Goal: Information Seeking & Learning: Find specific page/section

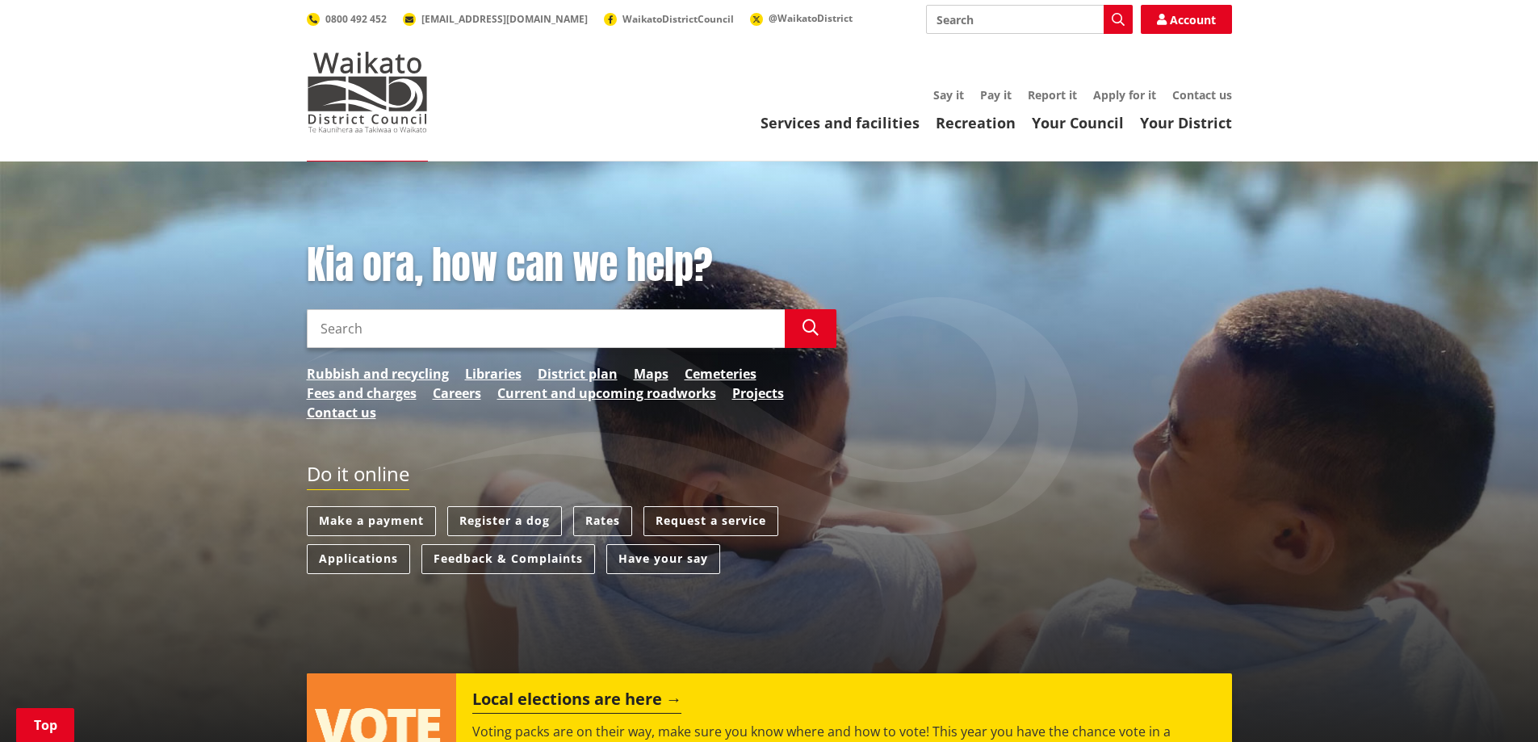
scroll to position [485, 0]
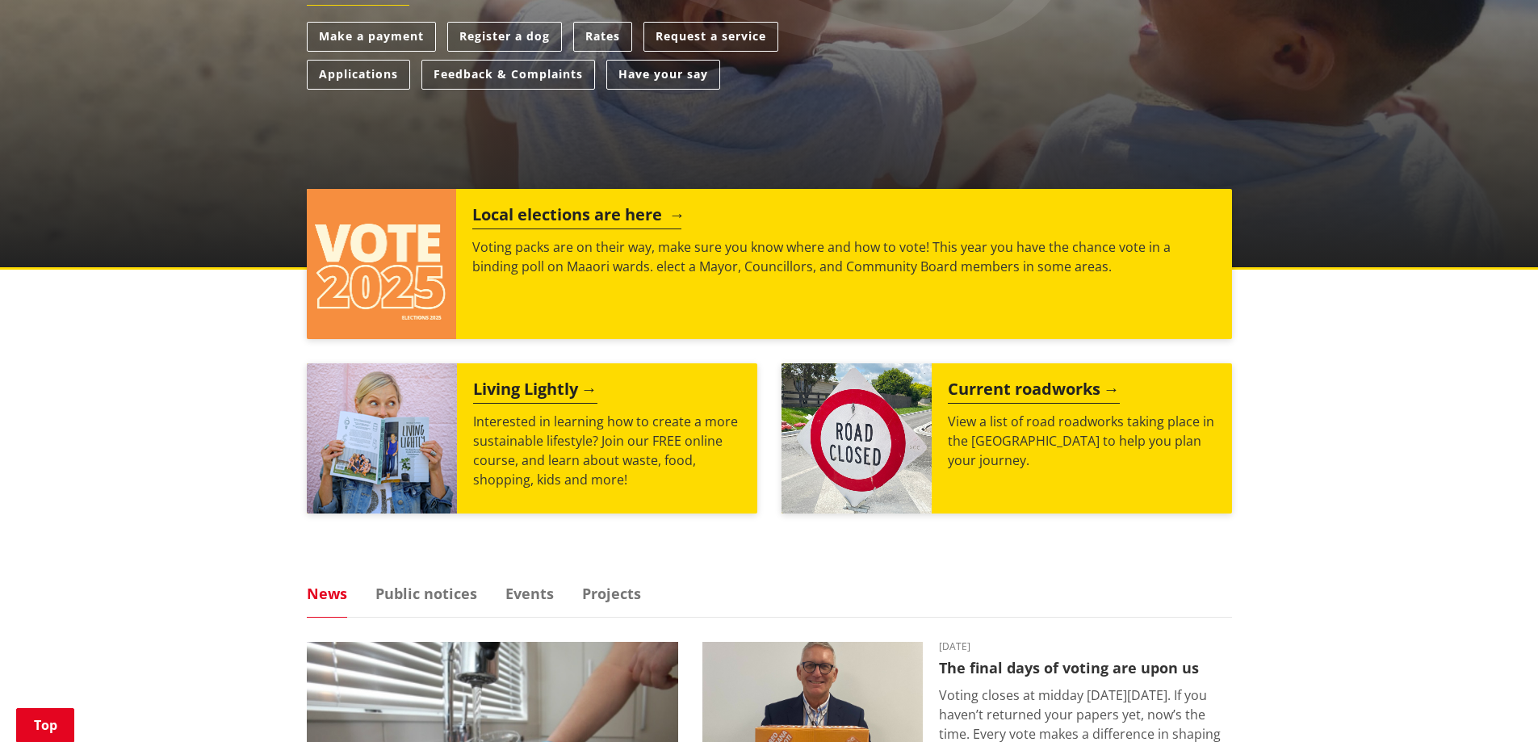
click at [900, 266] on p "Voting packs are on their way, make sure you know where and how to vote! This y…" at bounding box center [843, 256] width 743 height 39
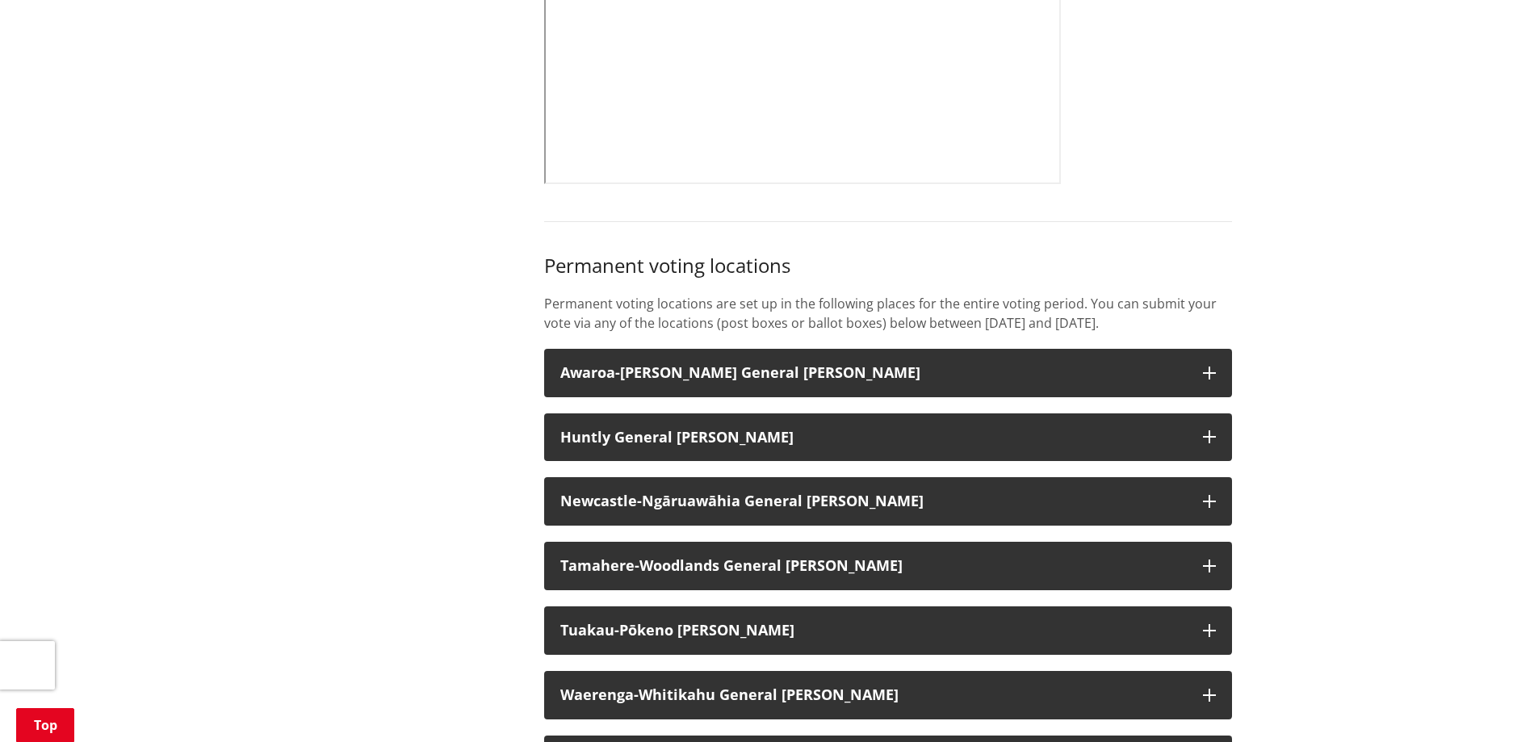
scroll to position [1211, 0]
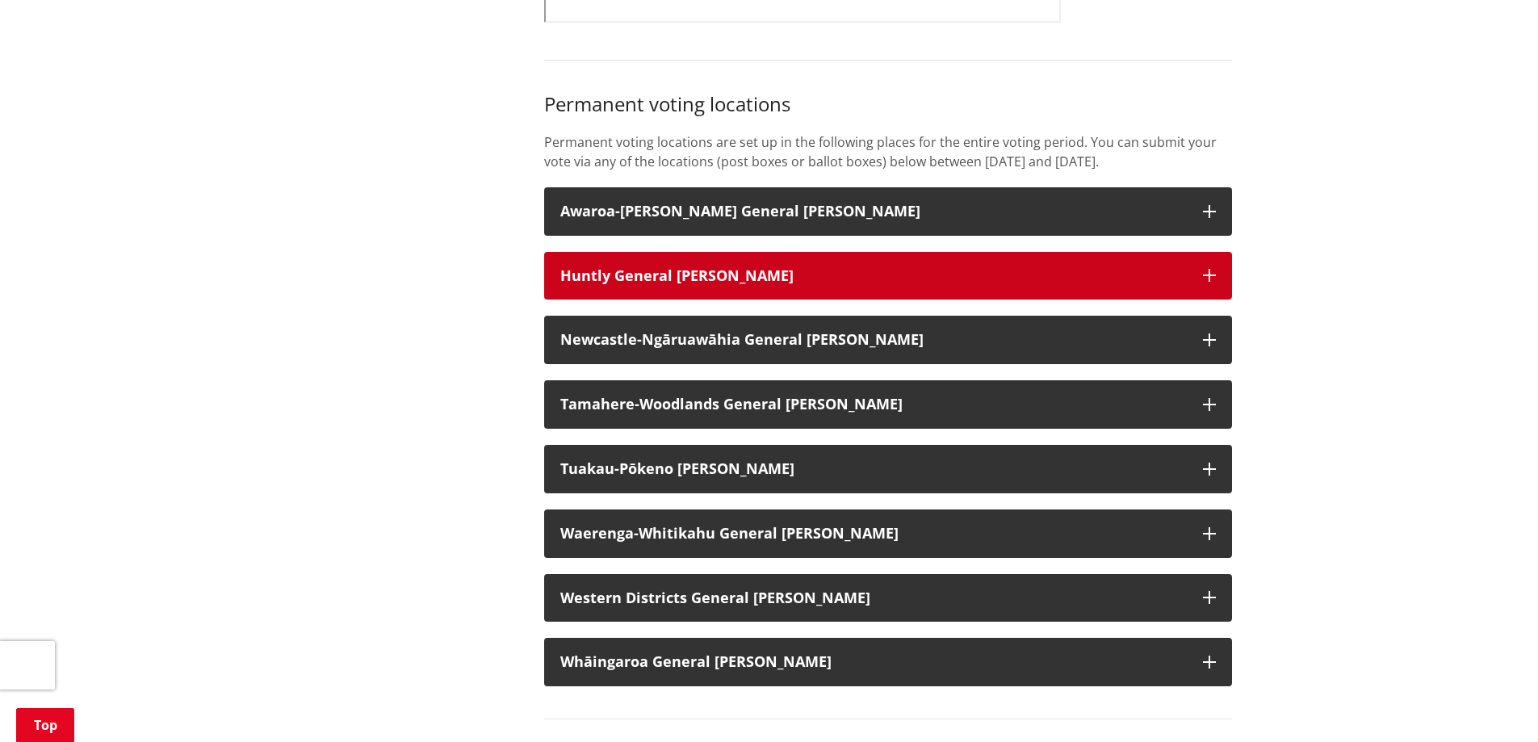
click at [1207, 282] on icon "button" at bounding box center [1209, 275] width 13 height 13
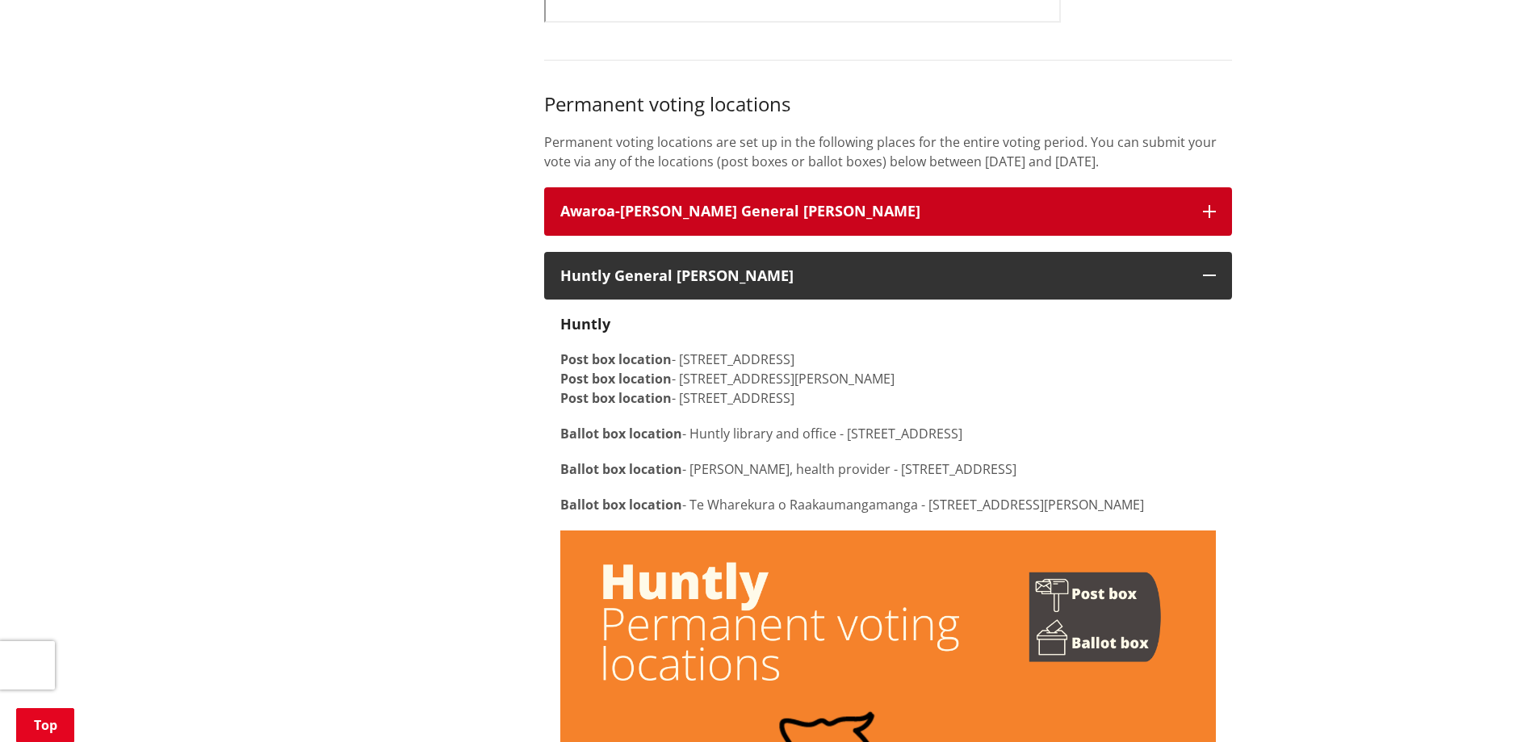
click at [1211, 218] on icon "button" at bounding box center [1209, 211] width 13 height 13
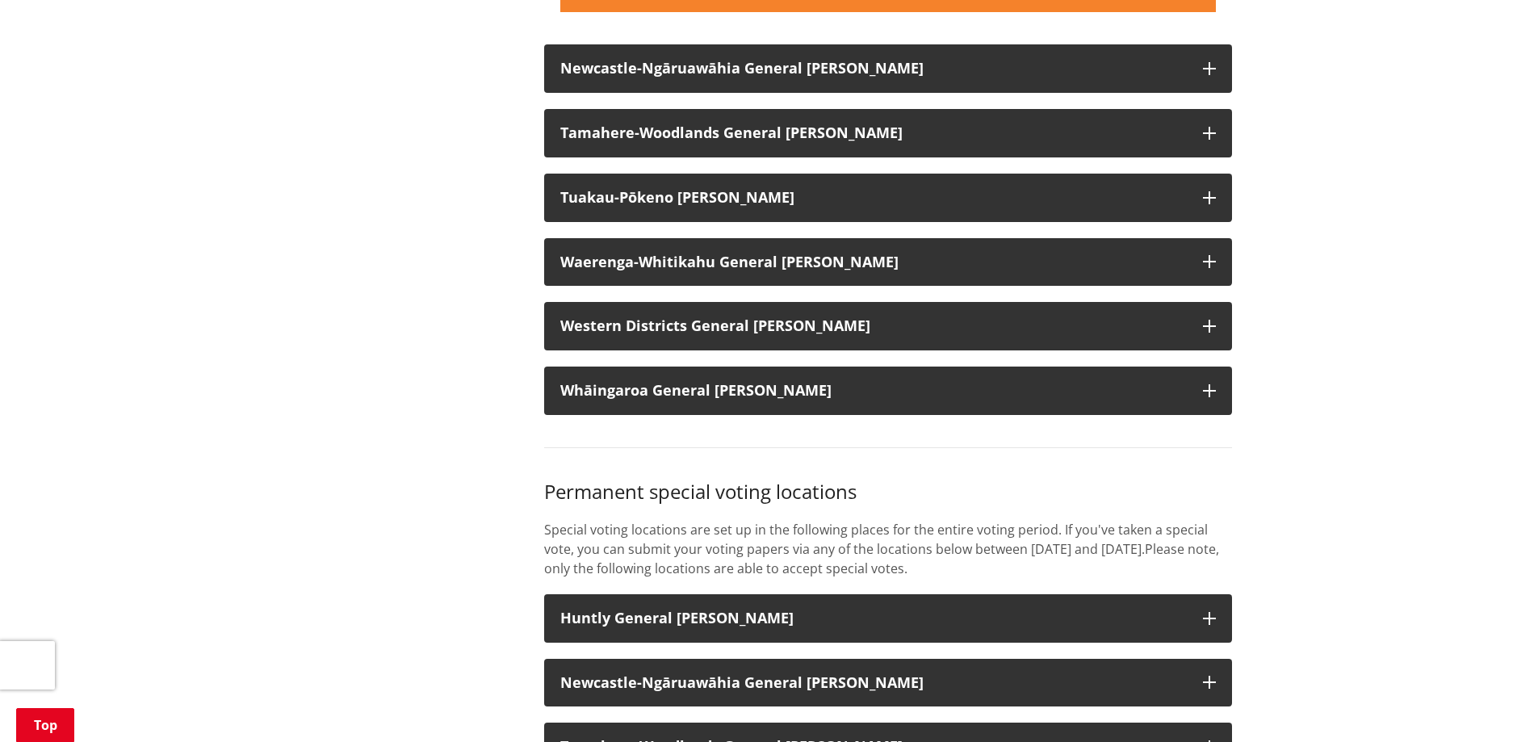
scroll to position [3835, 0]
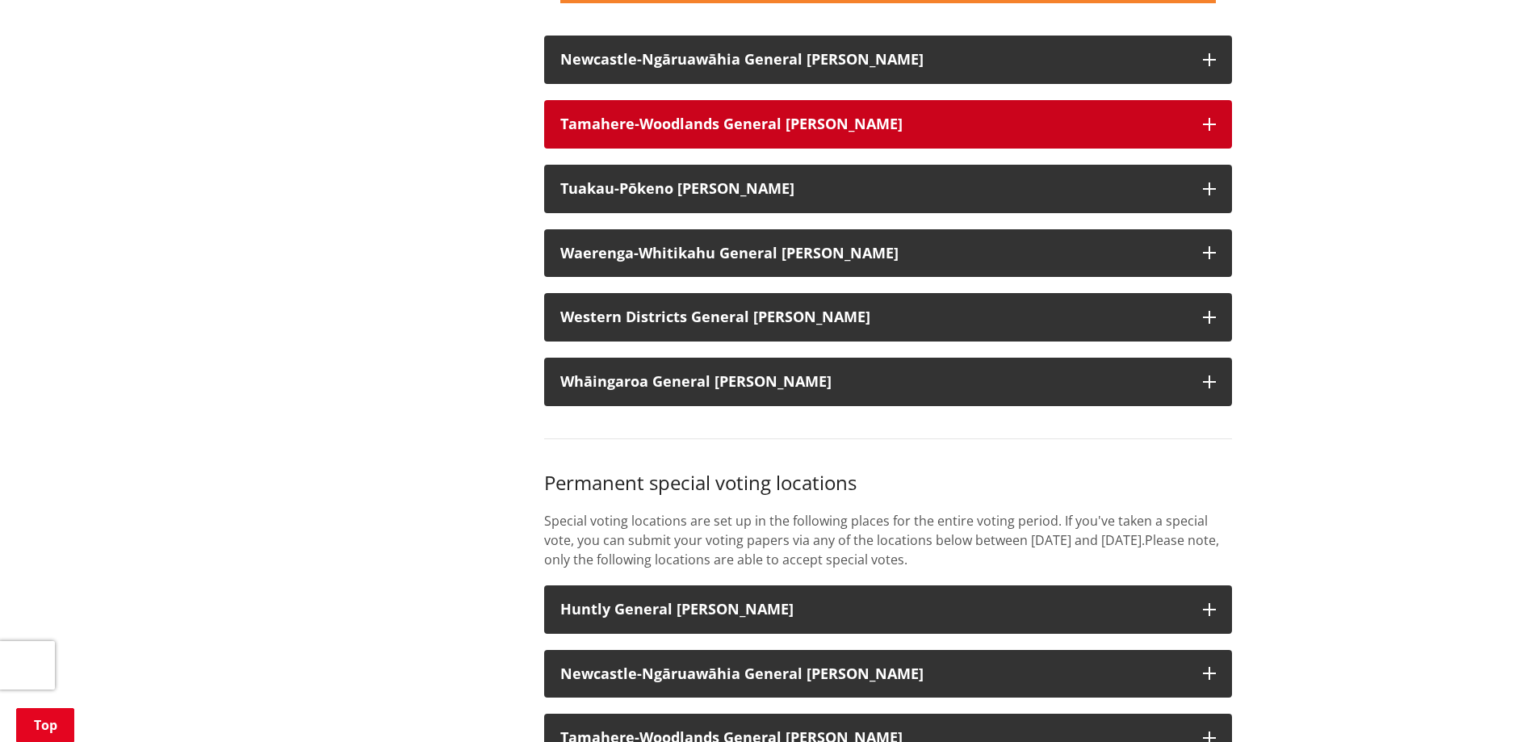
click at [1206, 131] on icon "button" at bounding box center [1209, 124] width 13 height 13
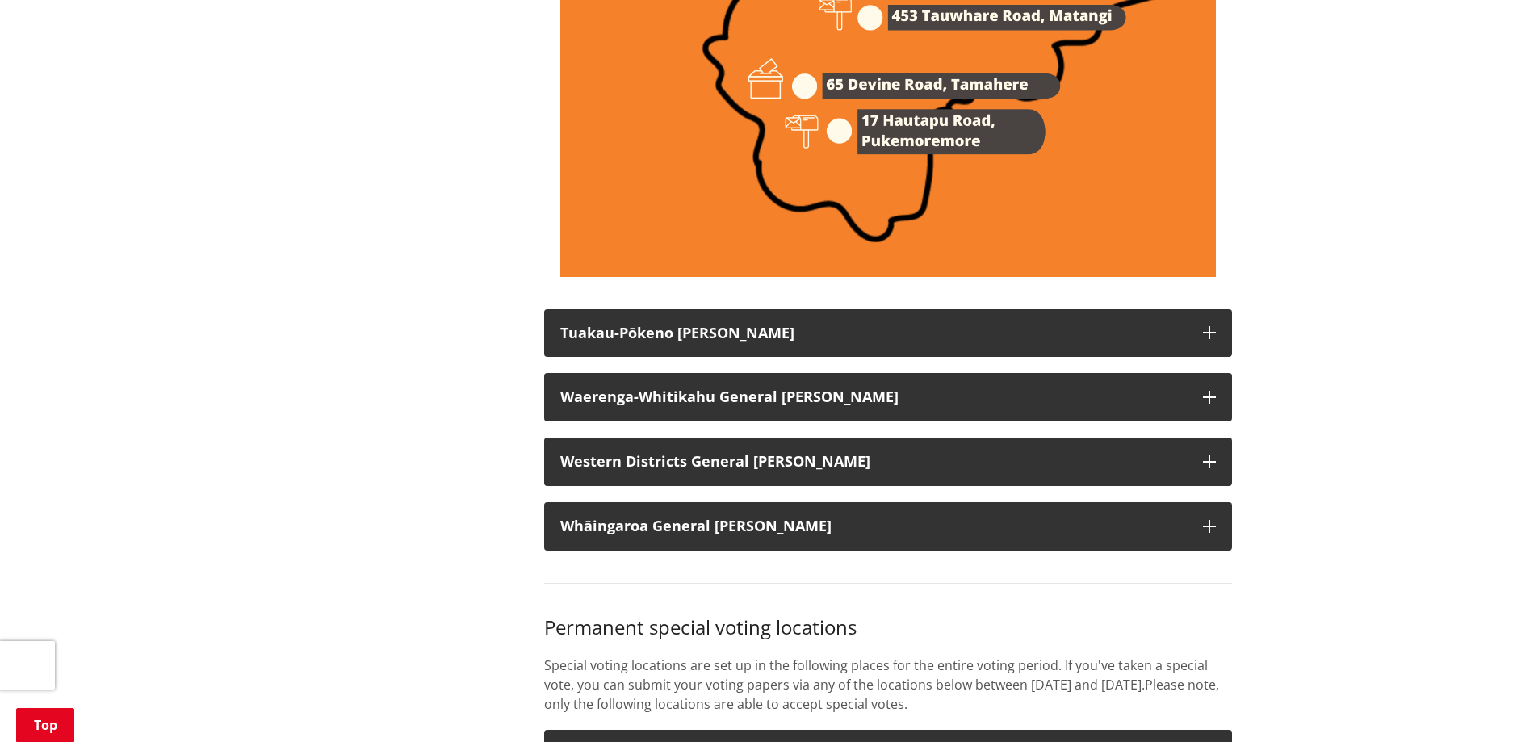
scroll to position [5046, 0]
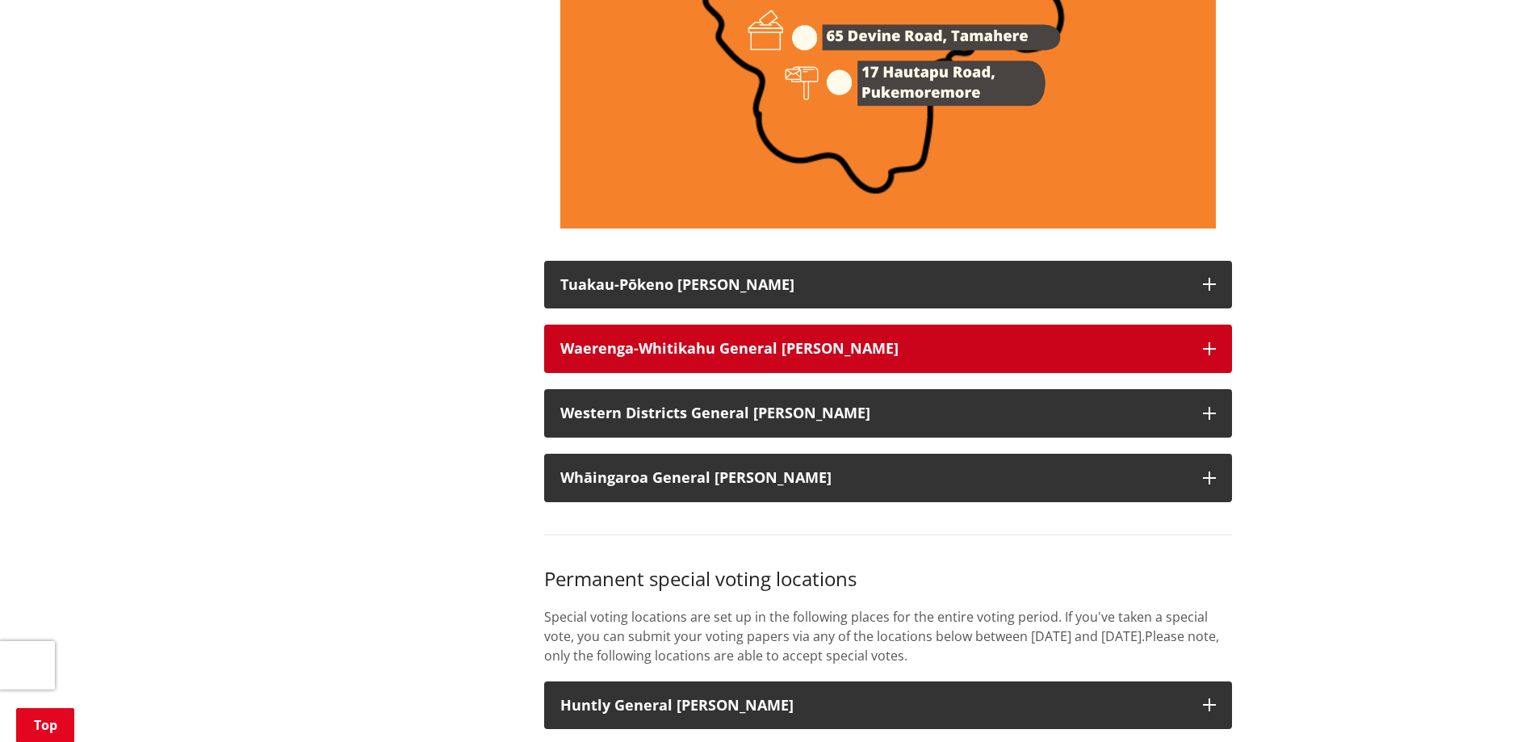
click at [1209, 355] on icon "button" at bounding box center [1209, 348] width 13 height 13
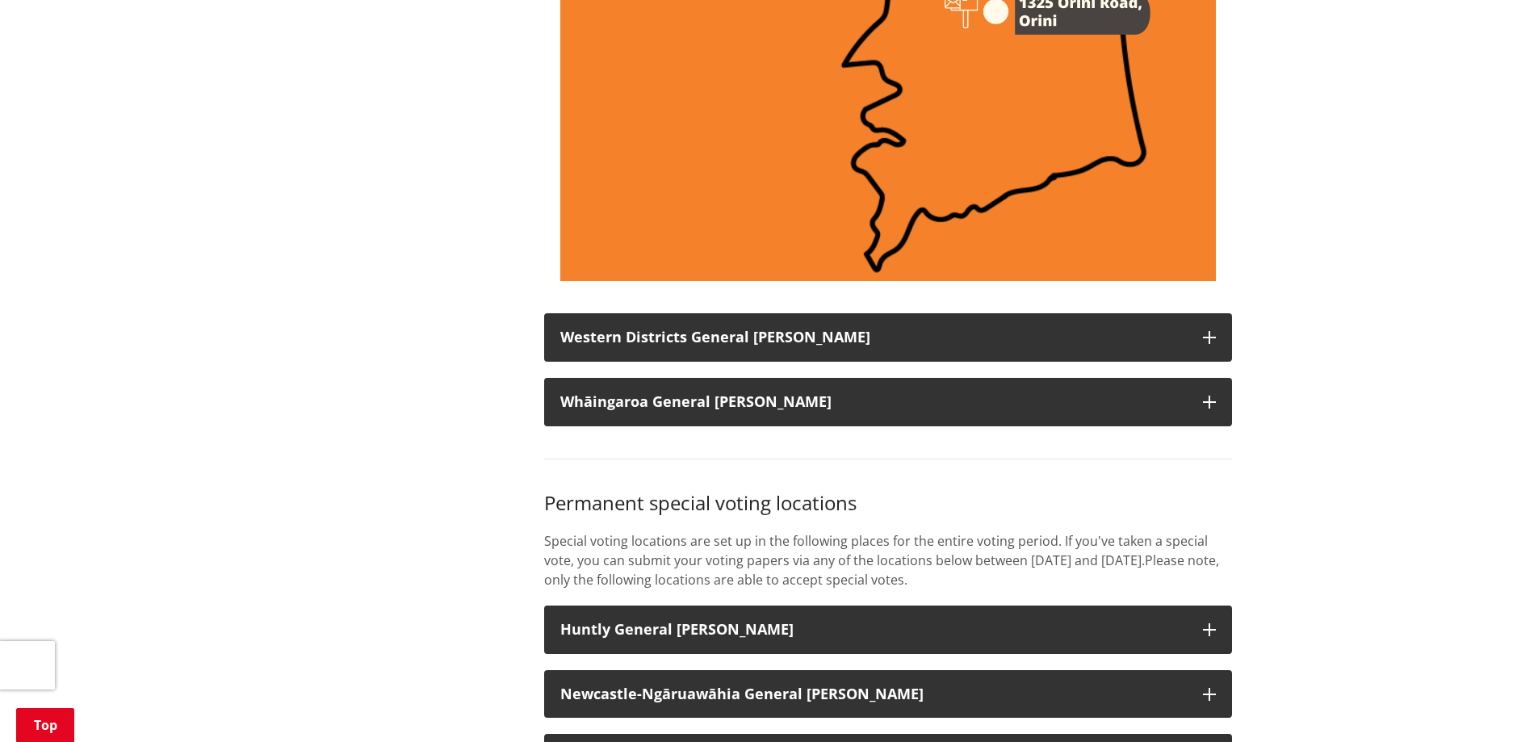
scroll to position [6419, 0]
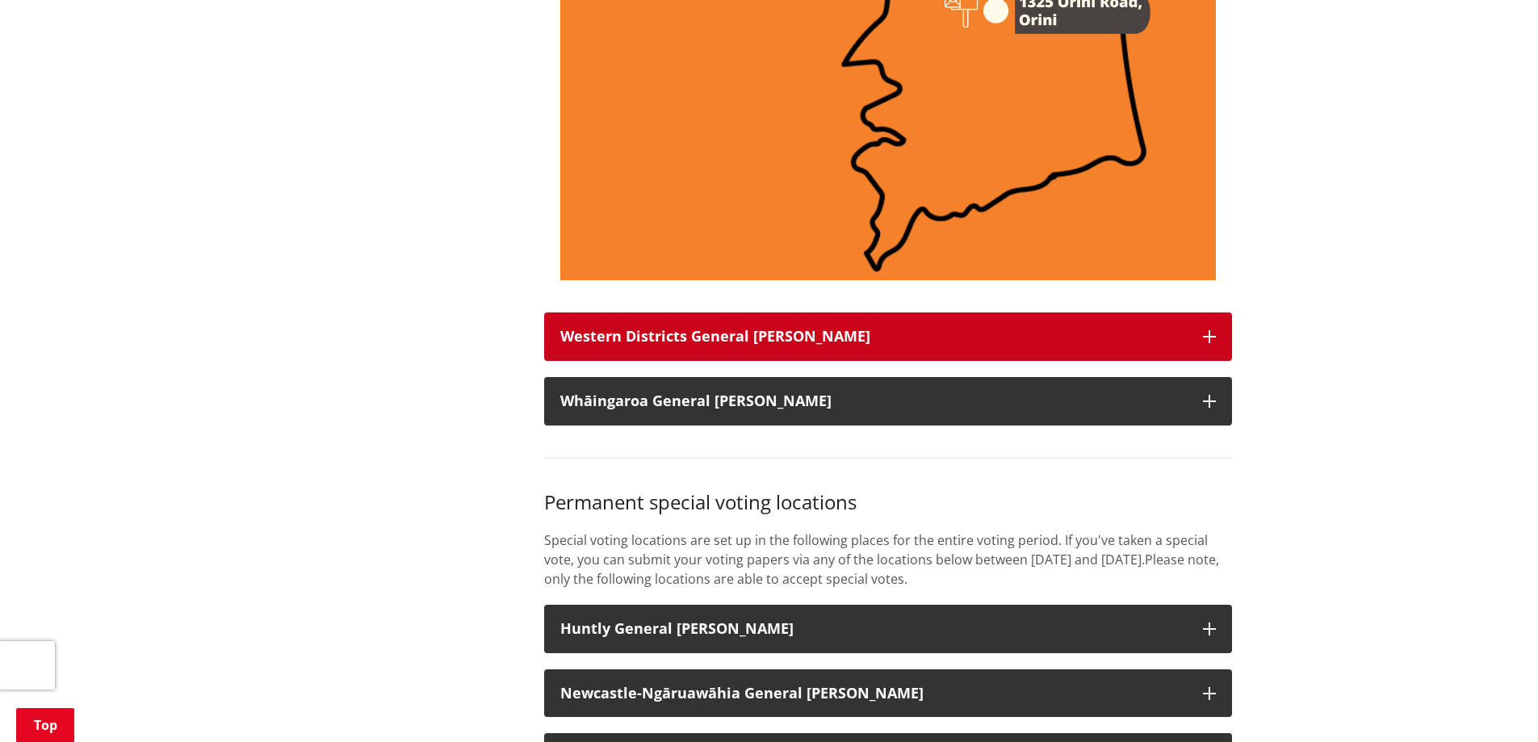
click at [1205, 343] on icon "button" at bounding box center [1209, 336] width 13 height 13
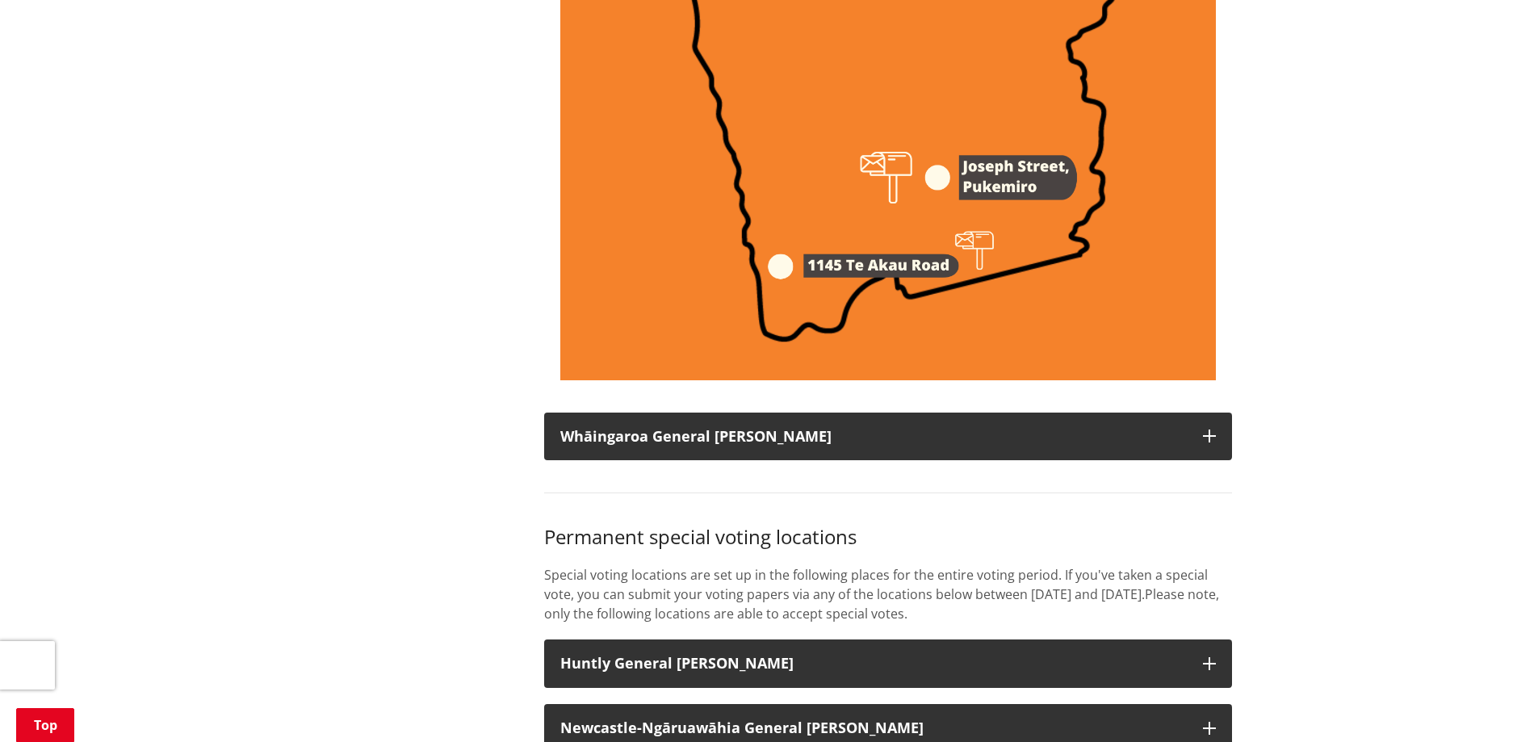
scroll to position [7631, 0]
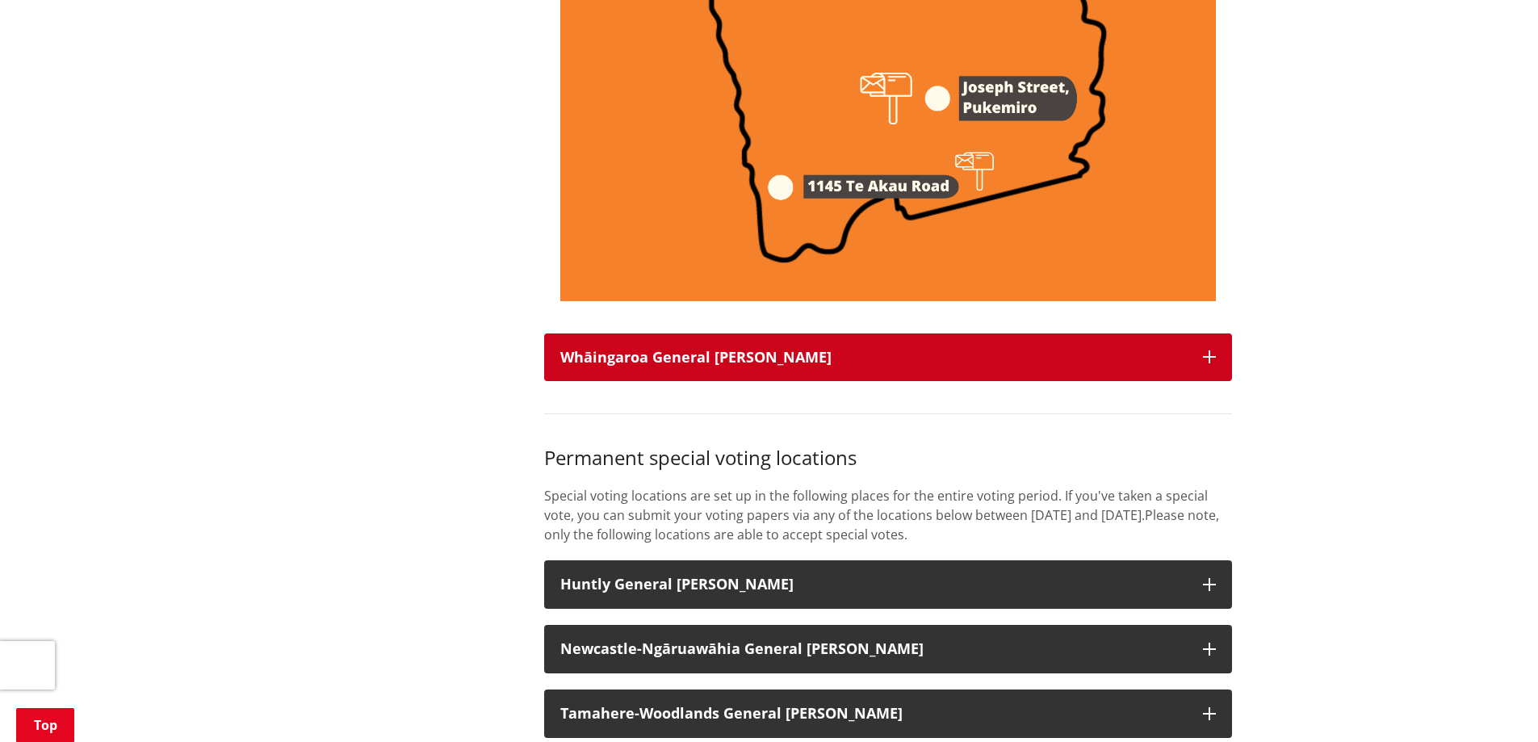
click at [1209, 363] on icon "button" at bounding box center [1209, 356] width 13 height 13
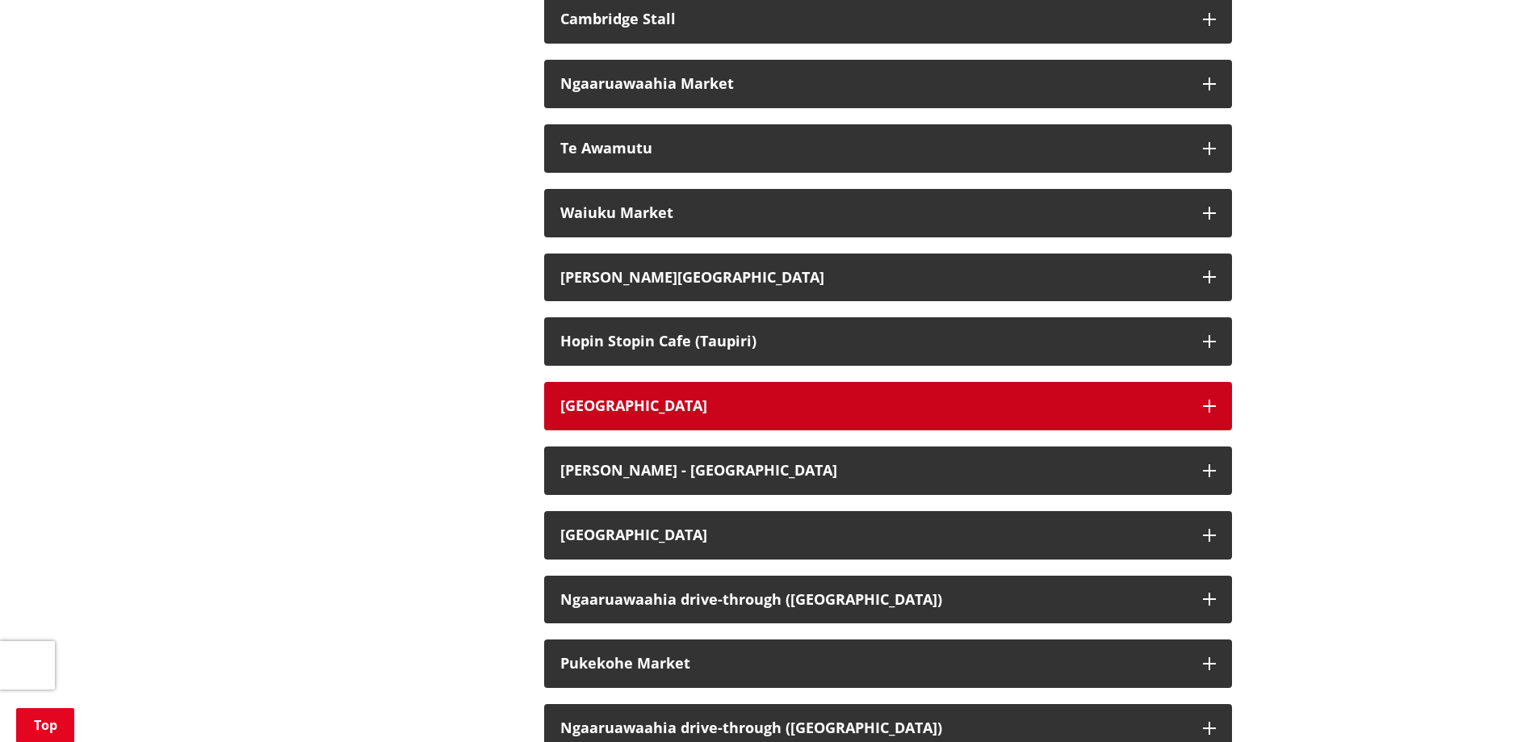
scroll to position [10538, 0]
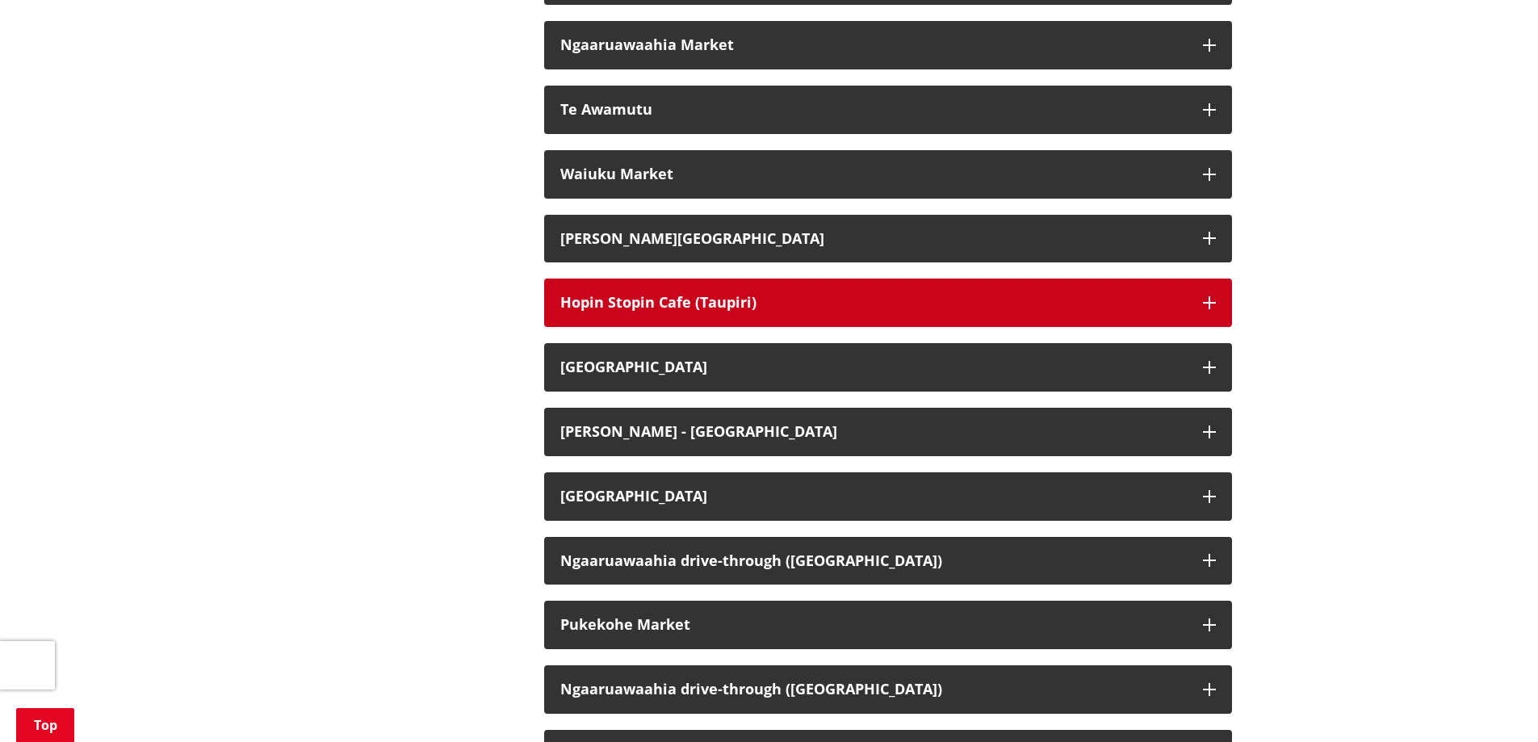
click at [1205, 309] on icon "button" at bounding box center [1209, 302] width 13 height 13
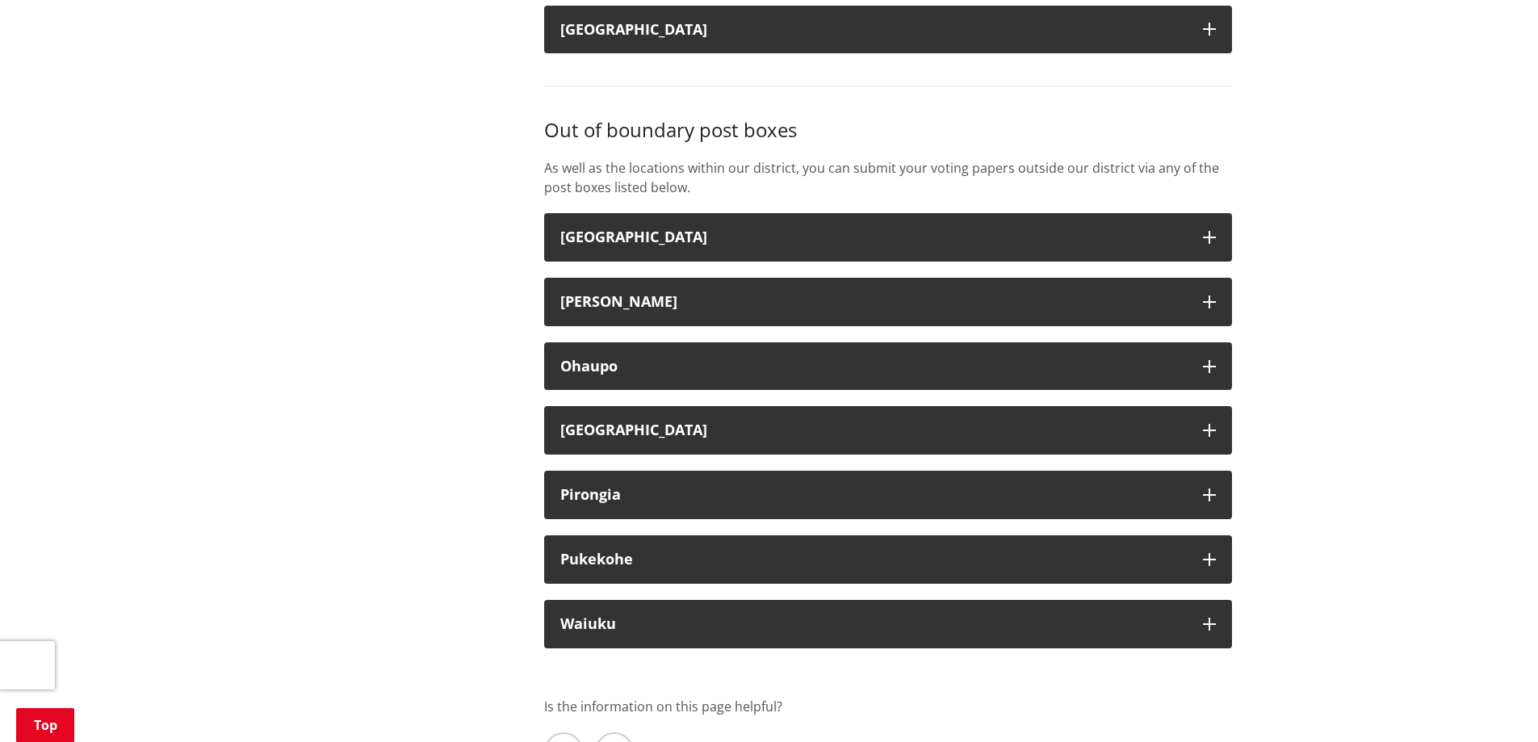
scroll to position [11830, 0]
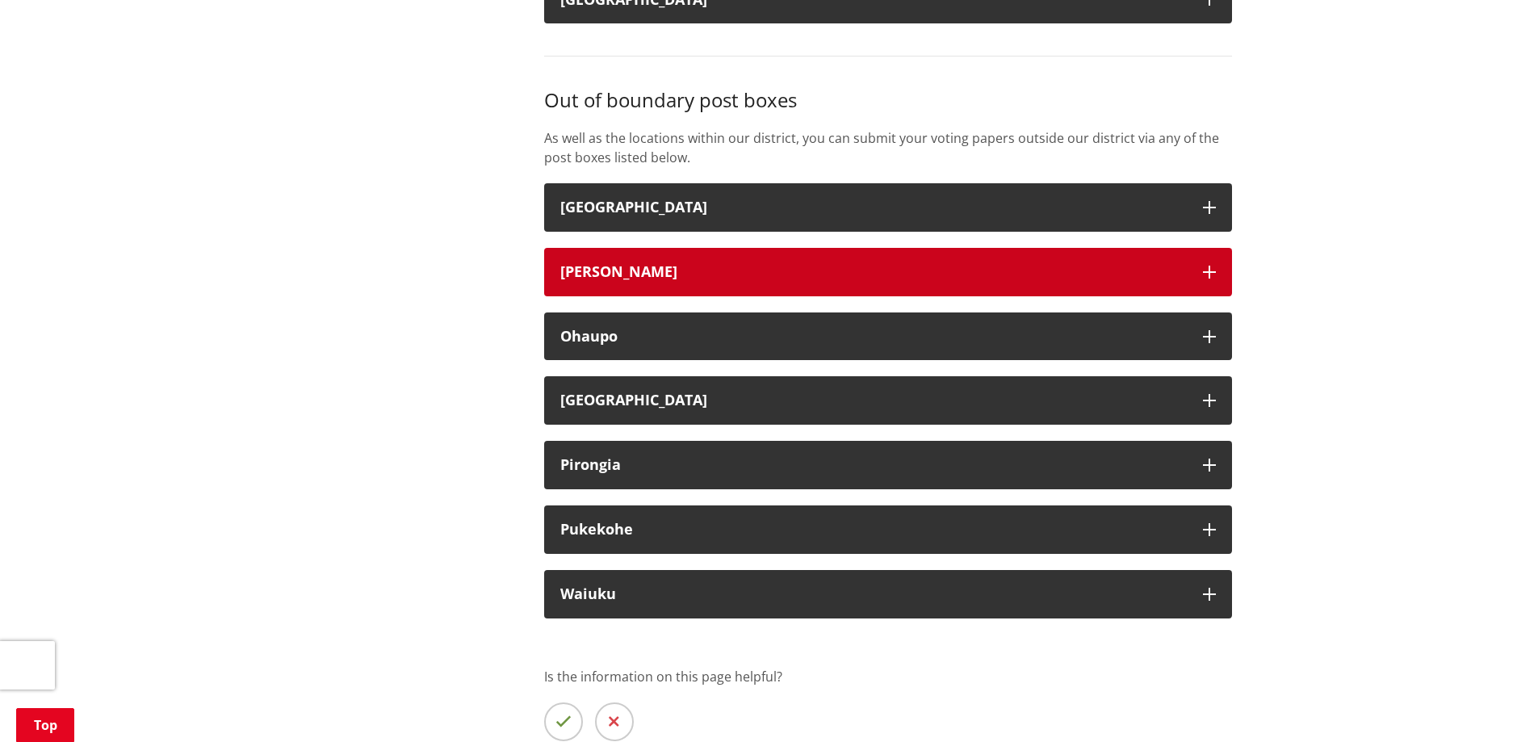
click at [1210, 279] on icon "button" at bounding box center [1209, 272] width 13 height 13
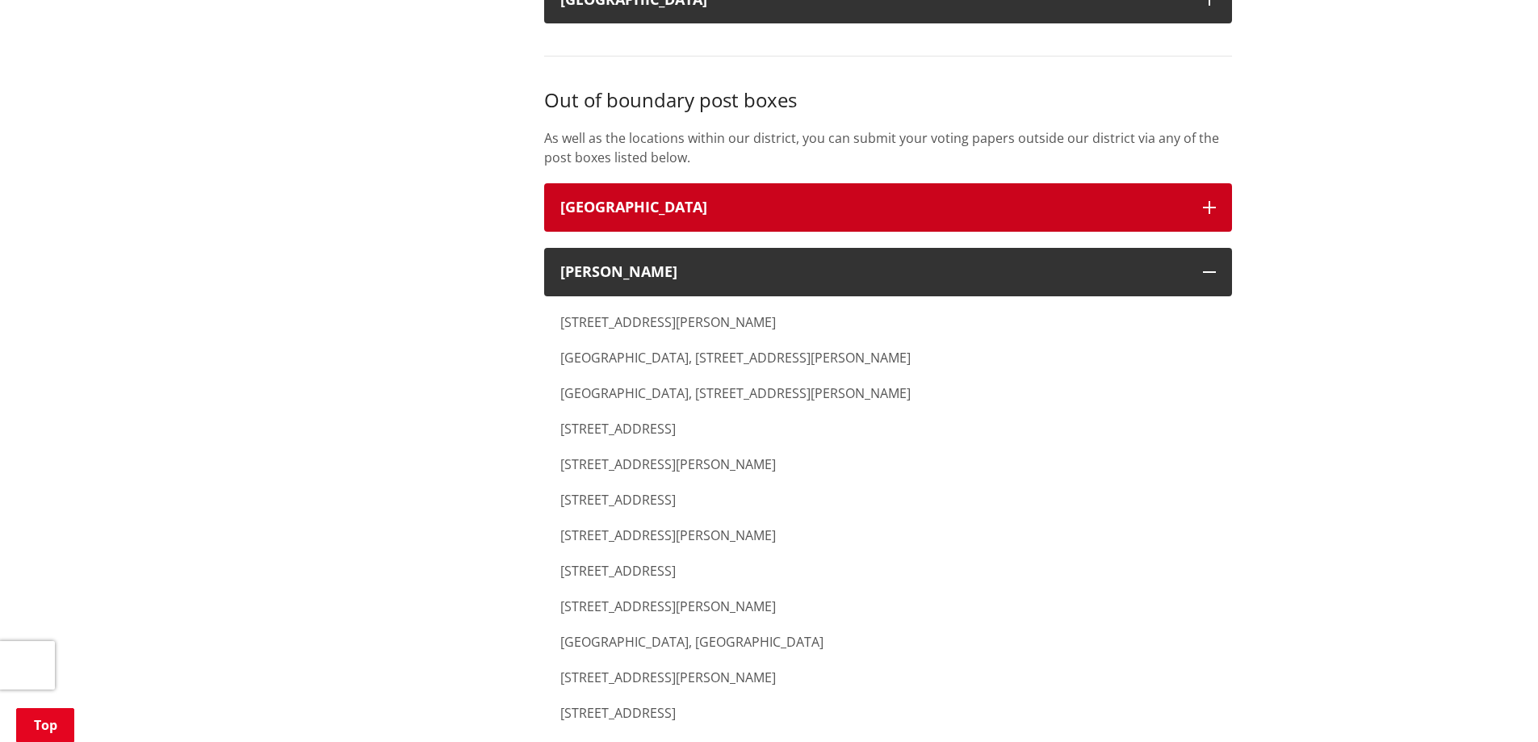
click at [1208, 214] on icon "button" at bounding box center [1209, 207] width 13 height 13
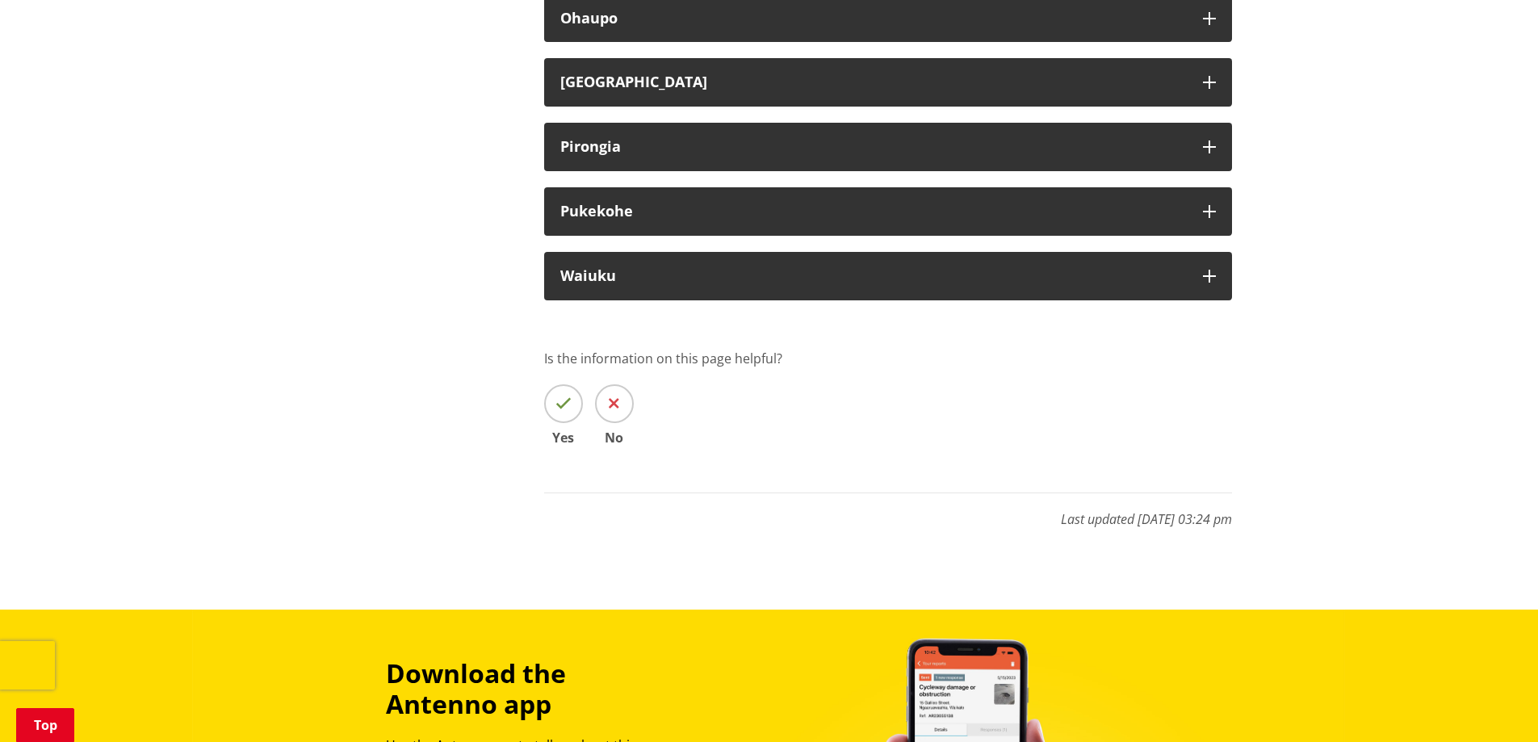
scroll to position [14240, 0]
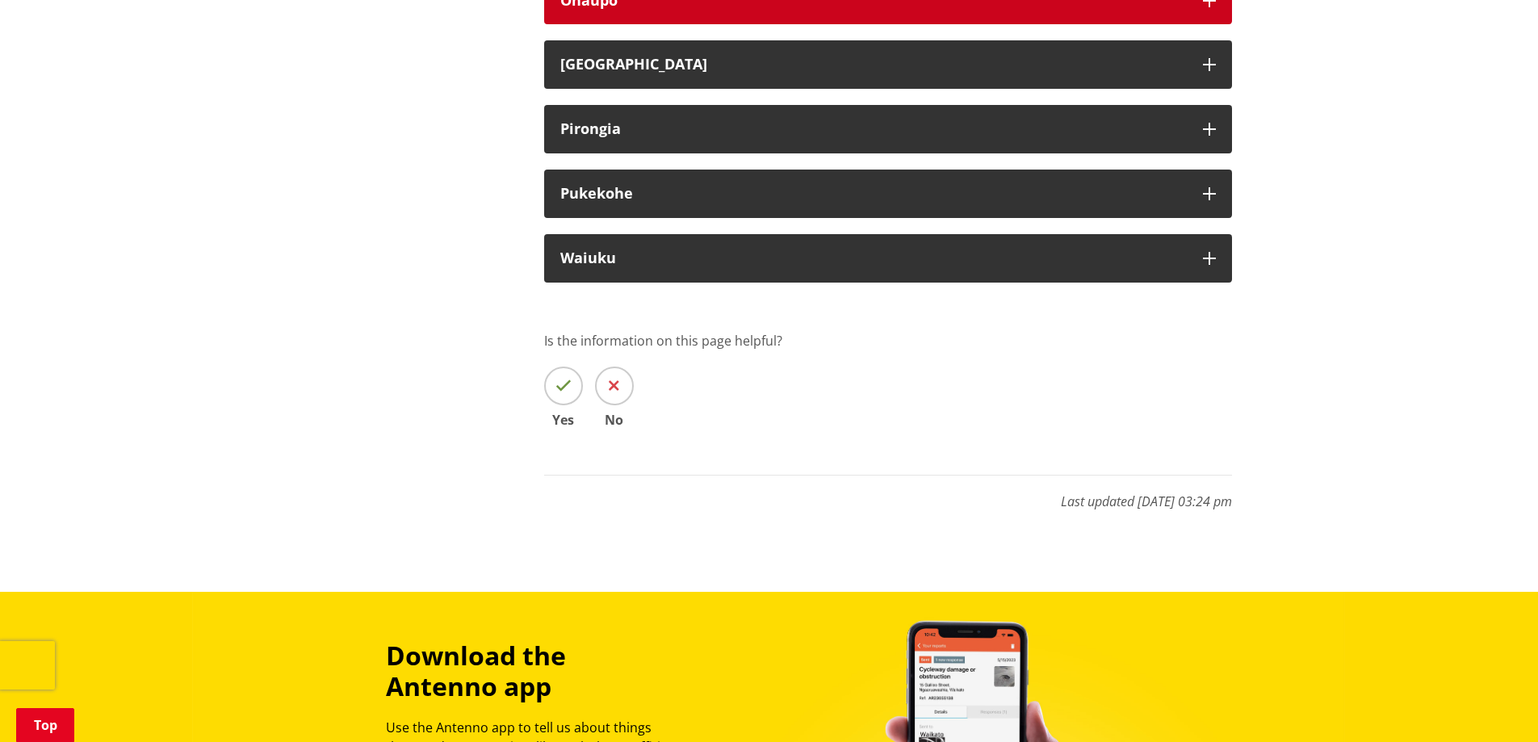
click at [1213, 7] on icon "button" at bounding box center [1209, 0] width 13 height 13
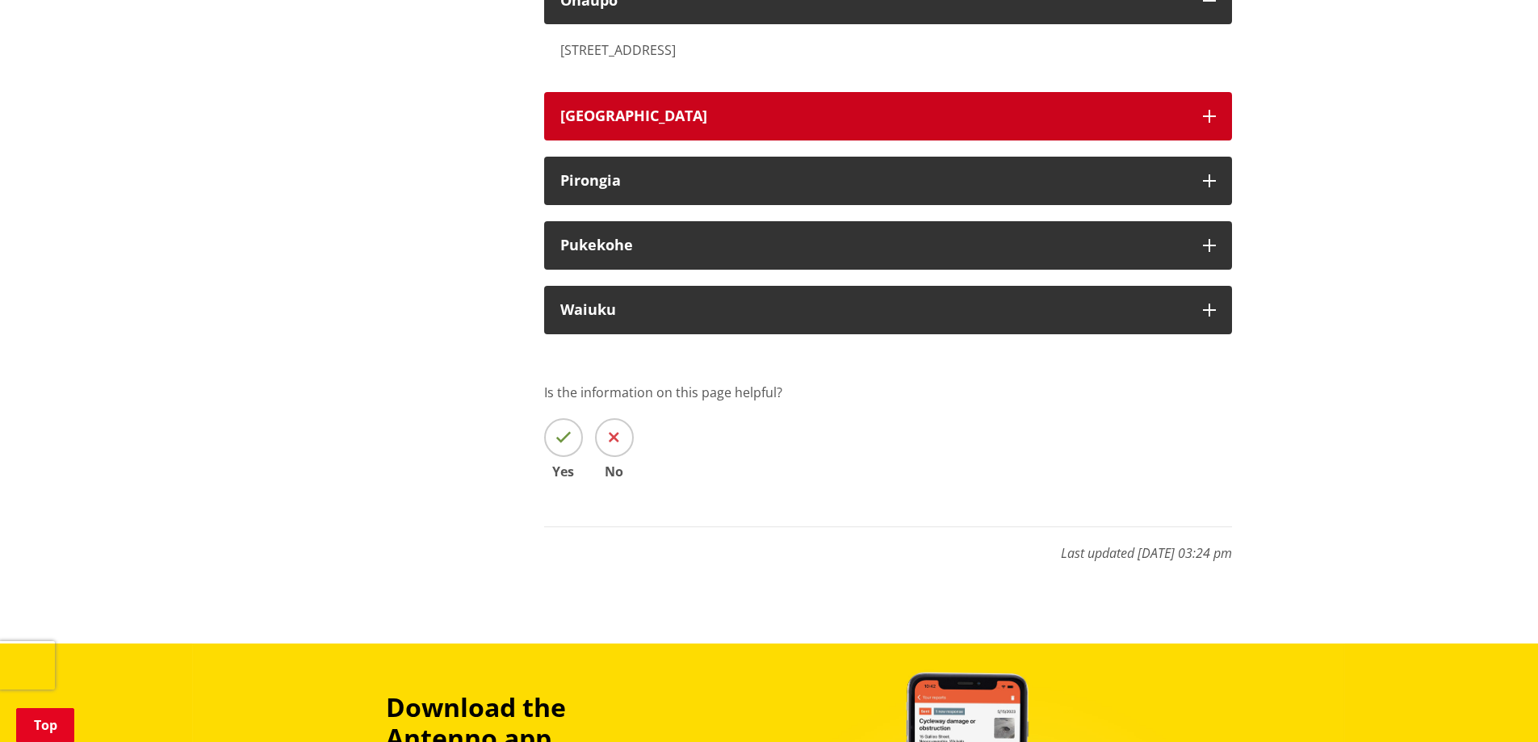
click at [1211, 123] on icon "button" at bounding box center [1209, 116] width 13 height 13
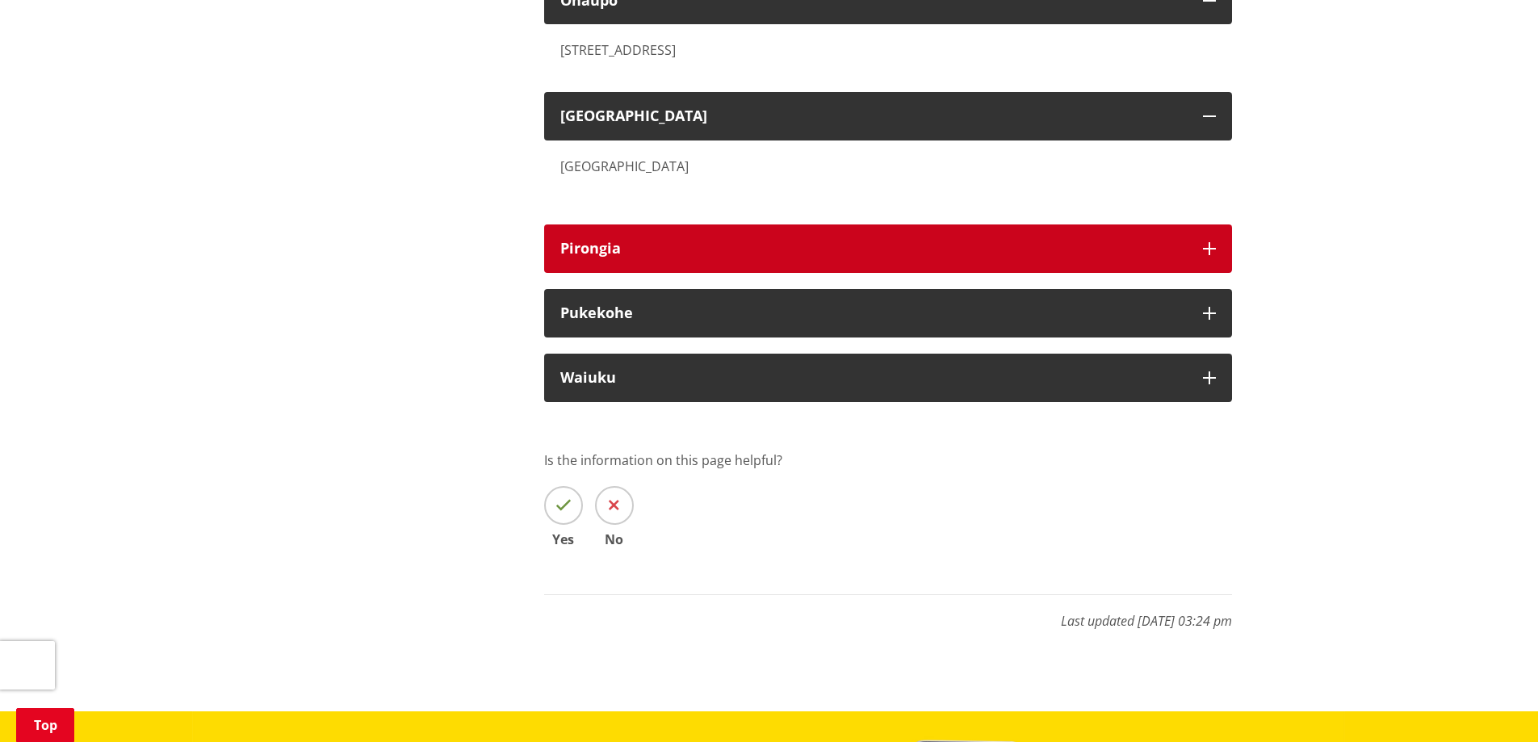
click at [1213, 273] on button "Pirongia" at bounding box center [888, 249] width 688 height 48
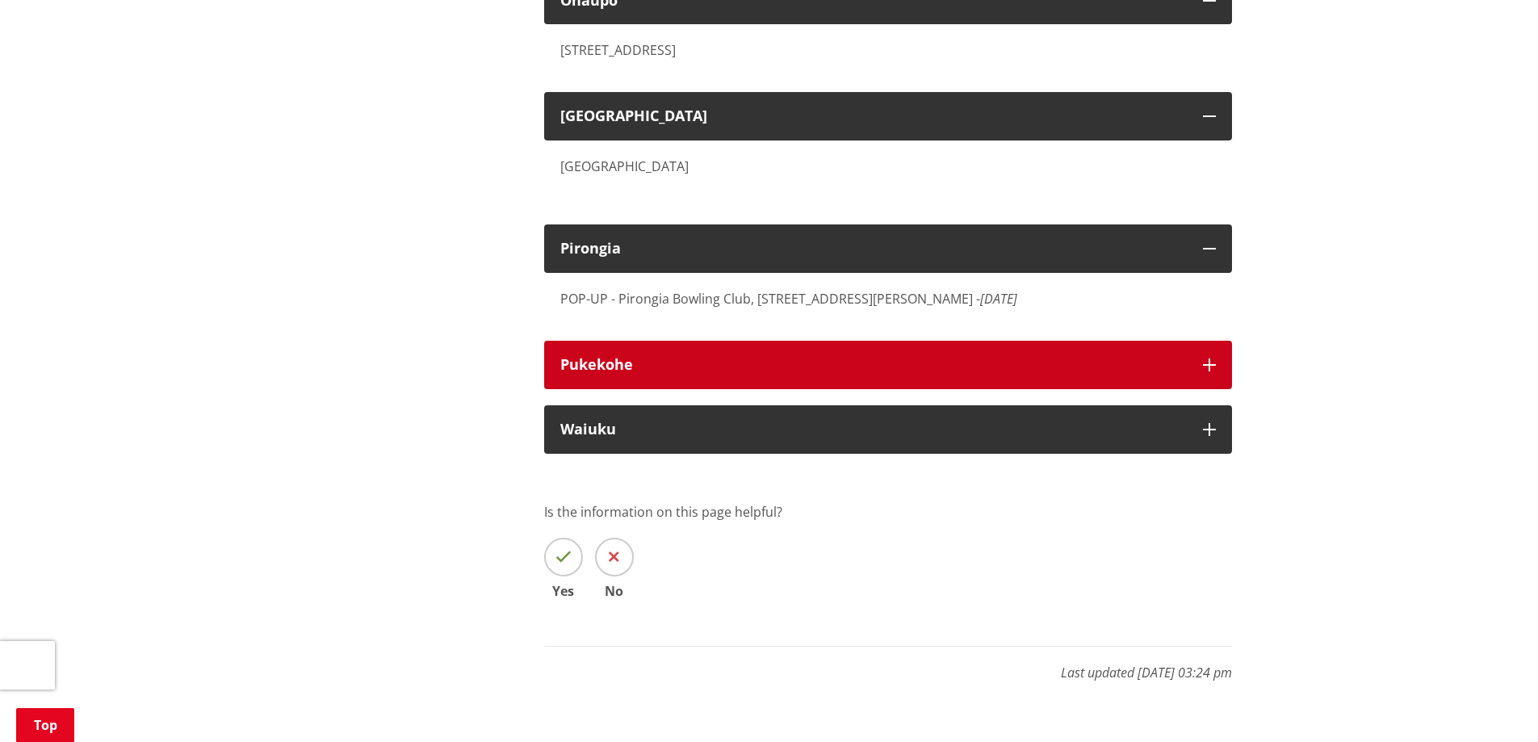
click at [1205, 371] on icon "button" at bounding box center [1209, 365] width 13 height 13
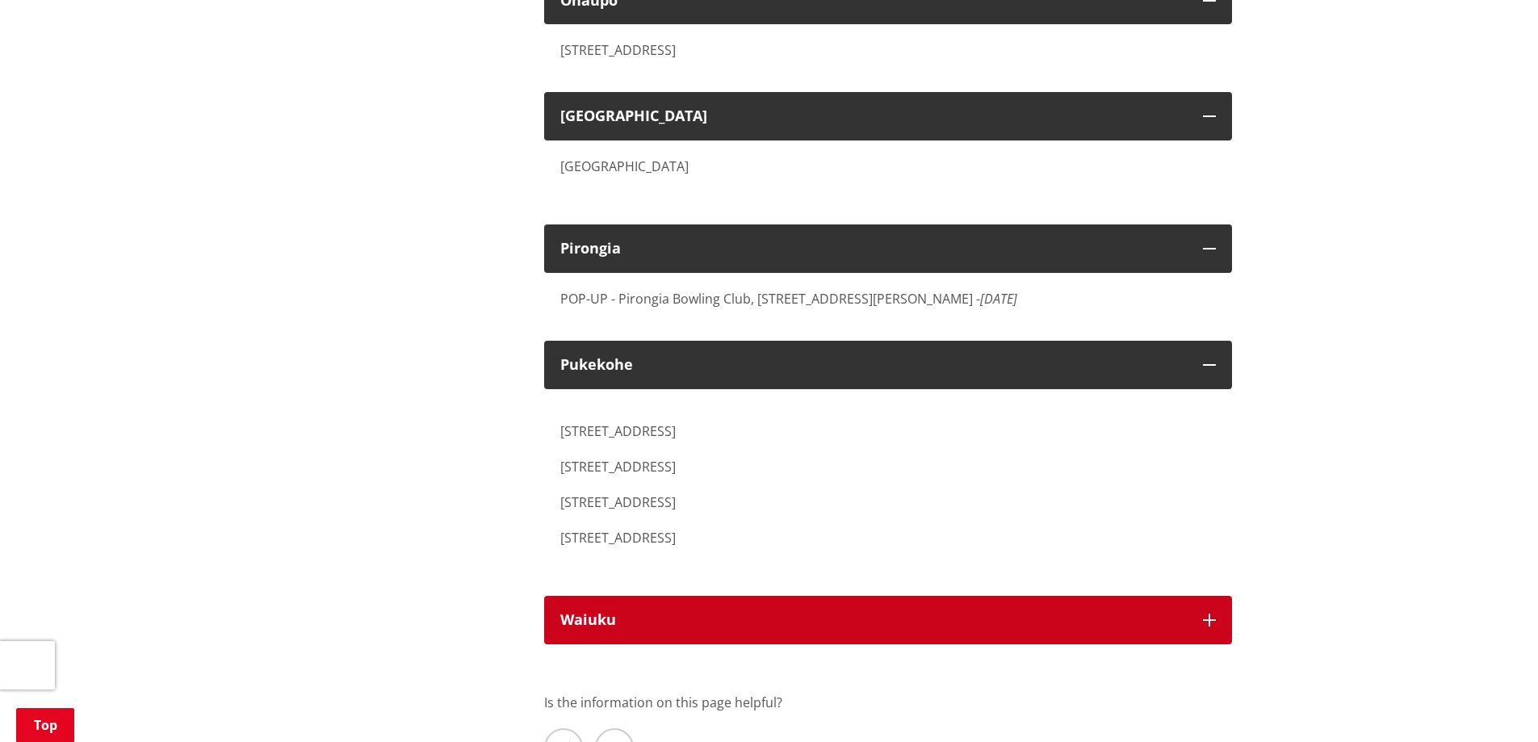
click at [1207, 627] on icon "button" at bounding box center [1209, 620] width 13 height 13
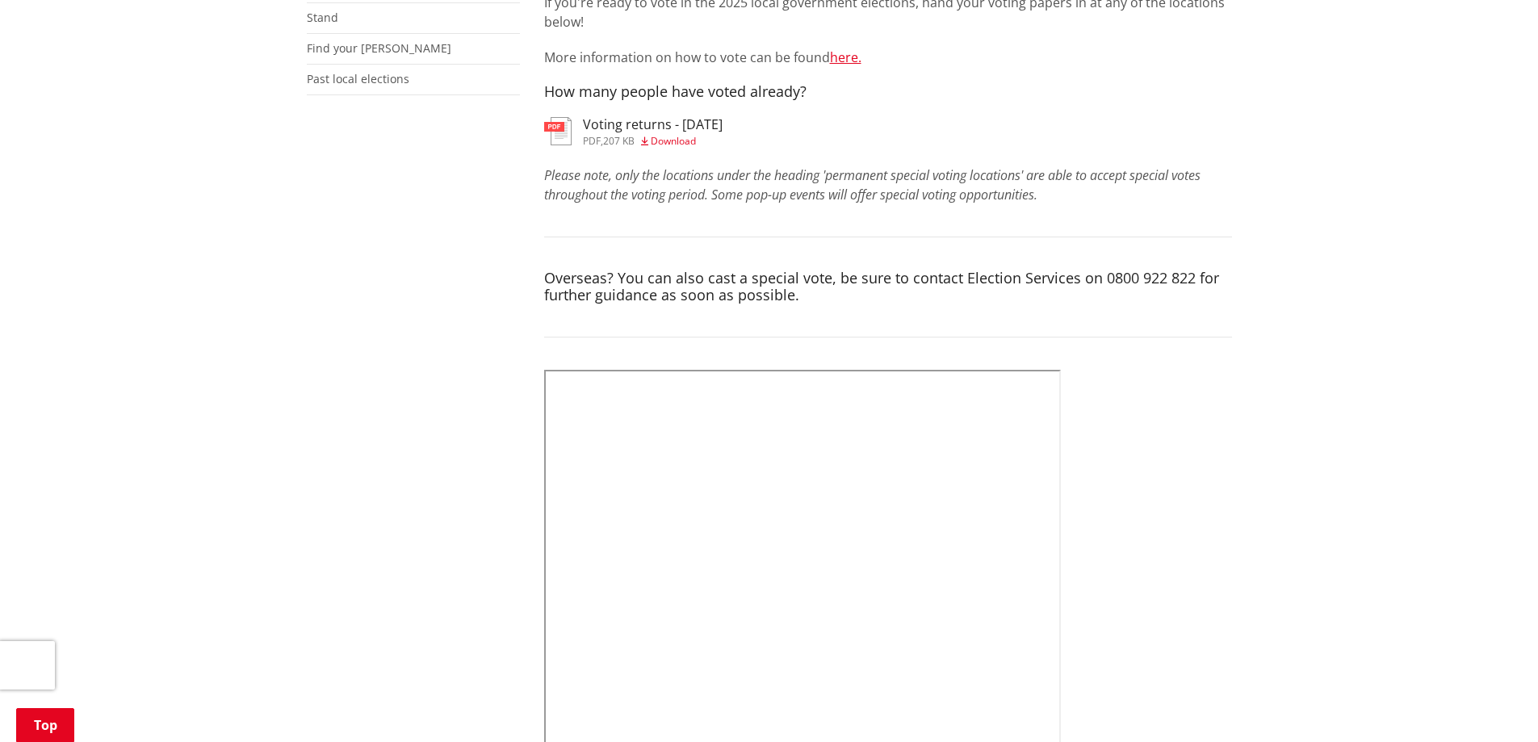
scroll to position [0, 0]
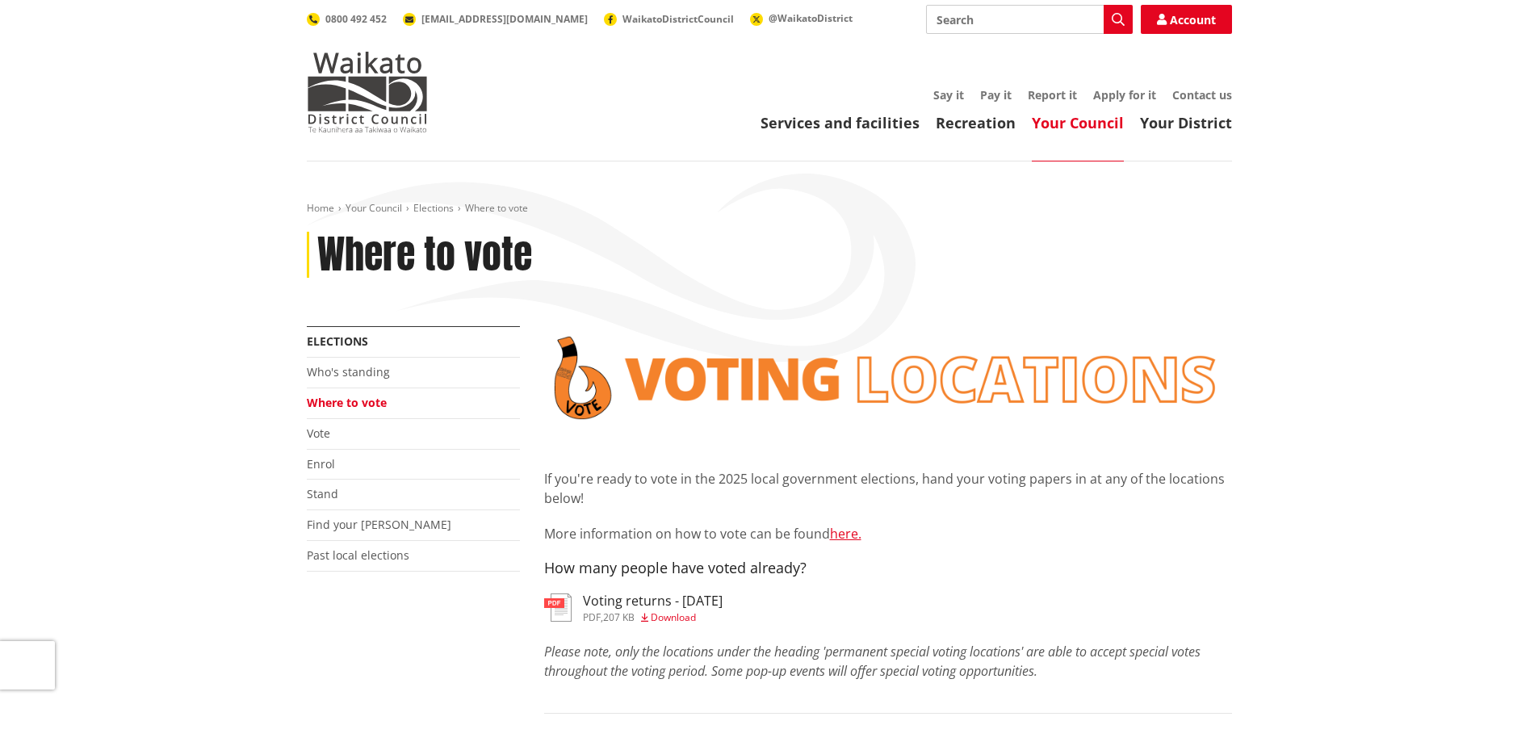
click at [980, 17] on input "Search" at bounding box center [1029, 19] width 207 height 29
type input "morrinsville"
click at [1118, 19] on icon "button" at bounding box center [1118, 19] width 13 height 13
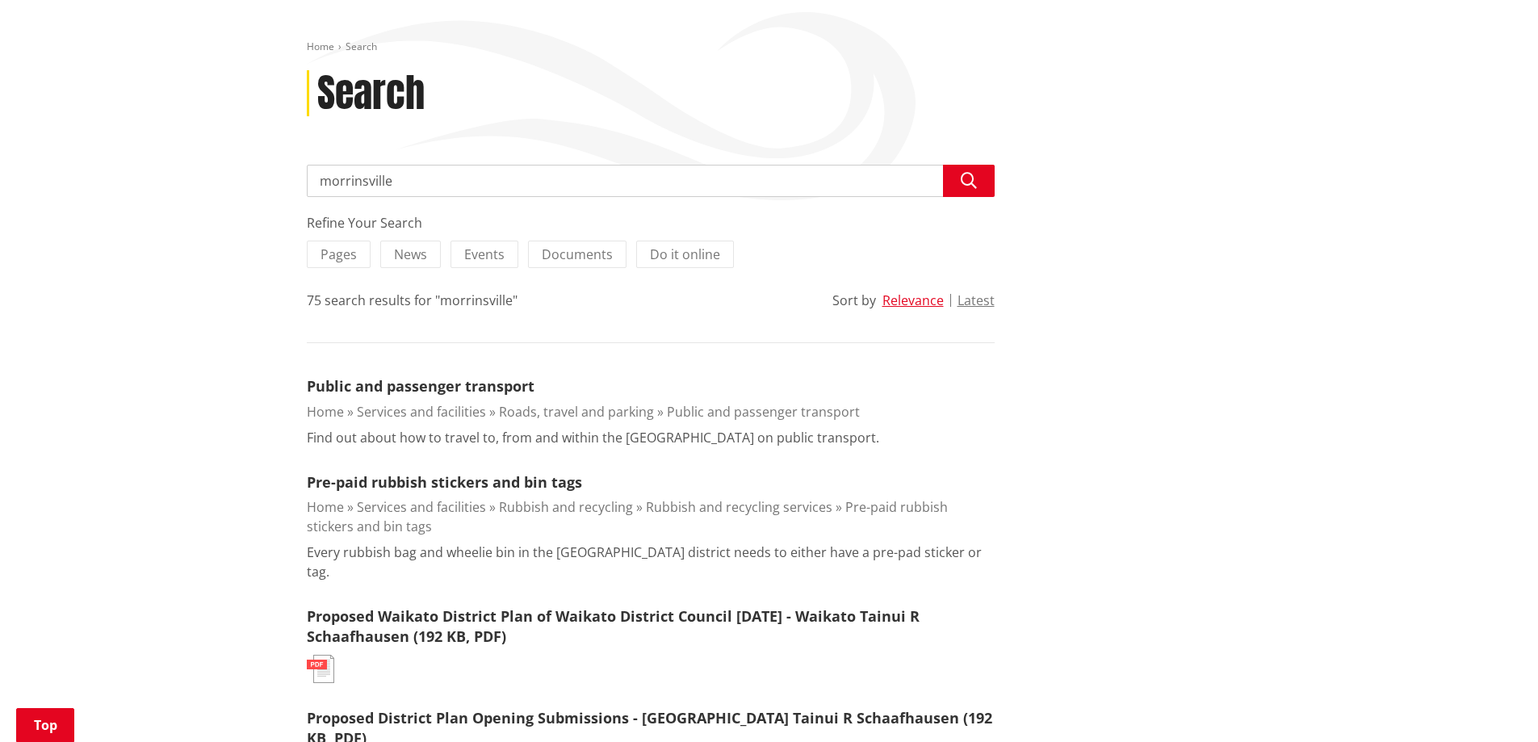
scroll to position [242, 0]
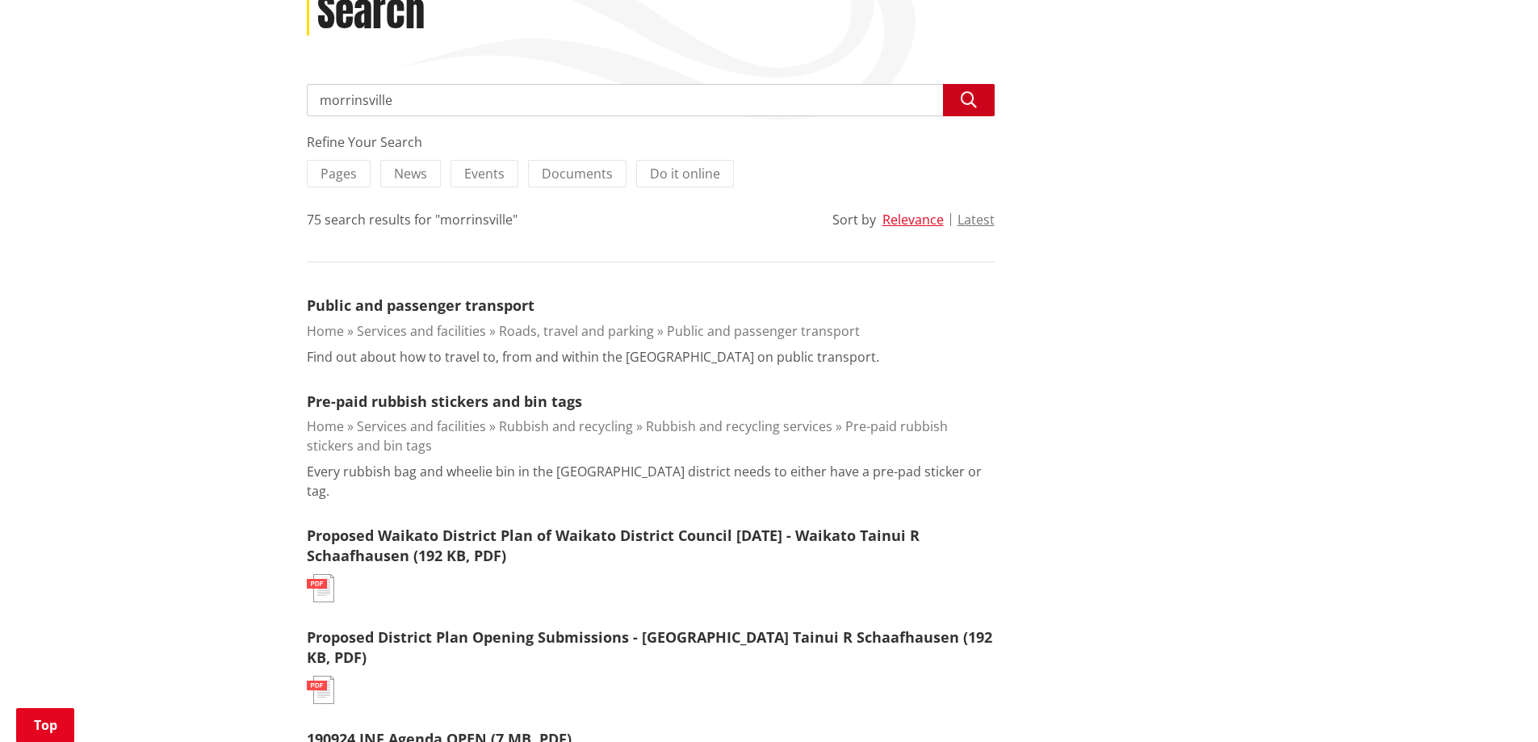
click at [961, 94] on icon "button" at bounding box center [969, 100] width 16 height 16
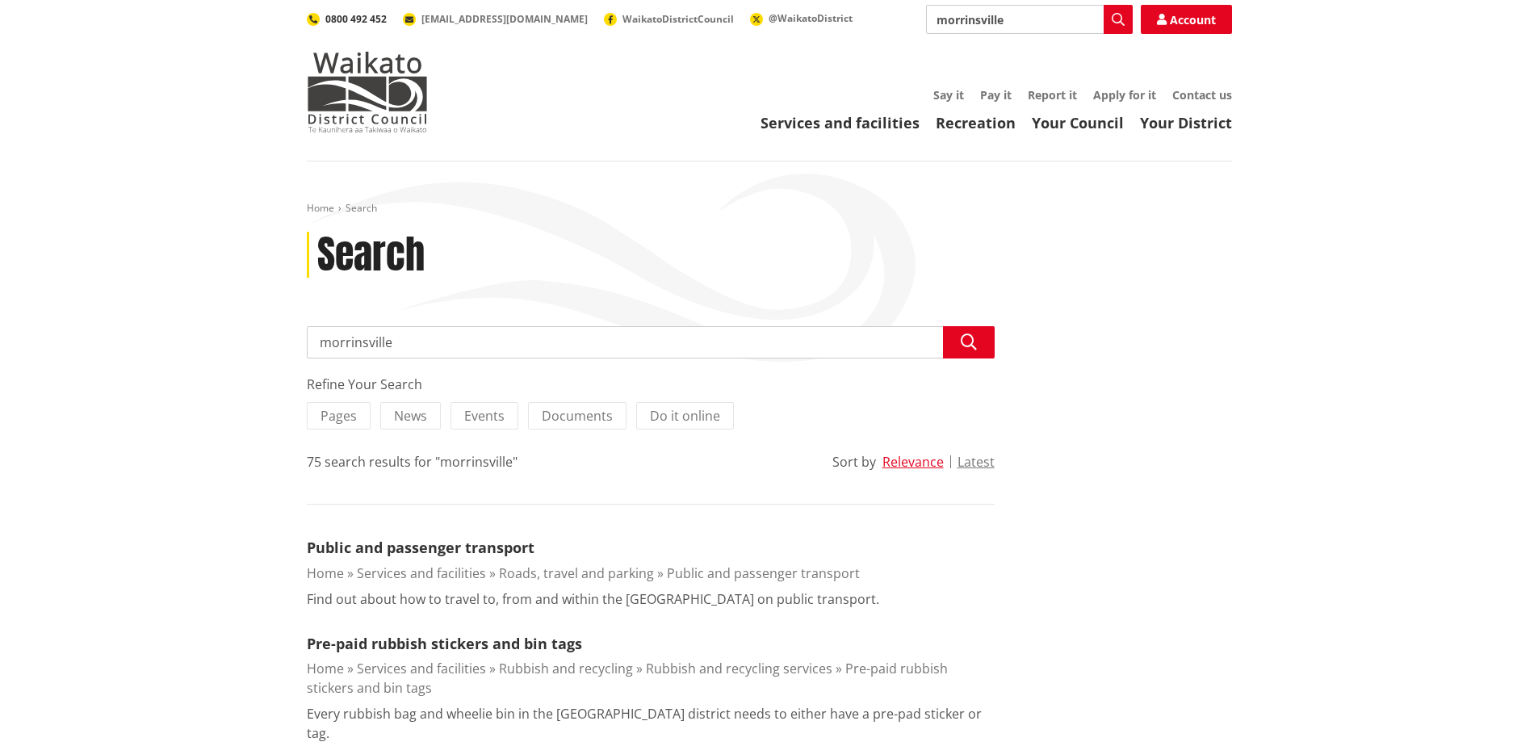
click at [363, 19] on span "0800 492 452" at bounding box center [355, 19] width 61 height 14
click at [485, 17] on span "[EMAIL_ADDRESS][DOMAIN_NAME]" at bounding box center [505, 19] width 166 height 14
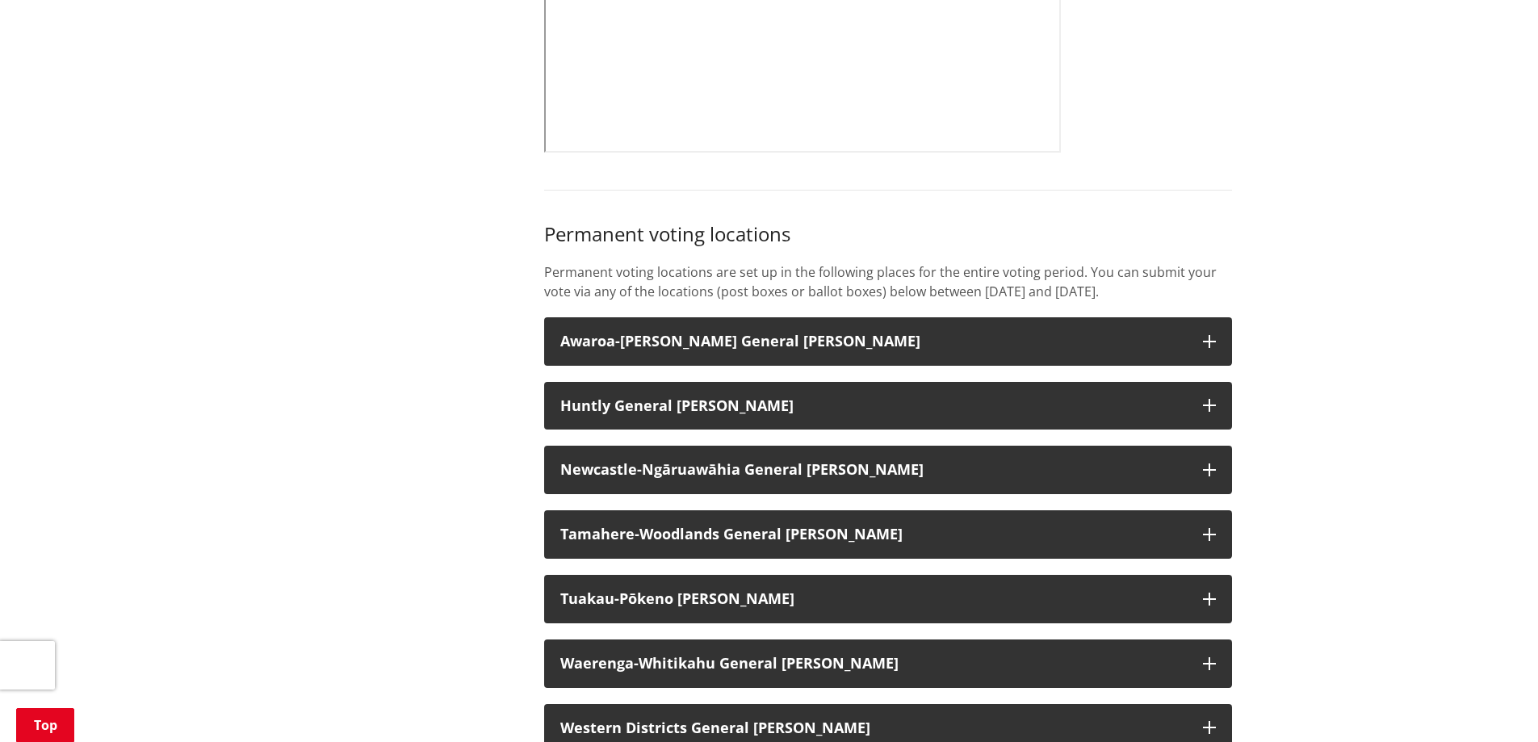
scroll to position [1131, 0]
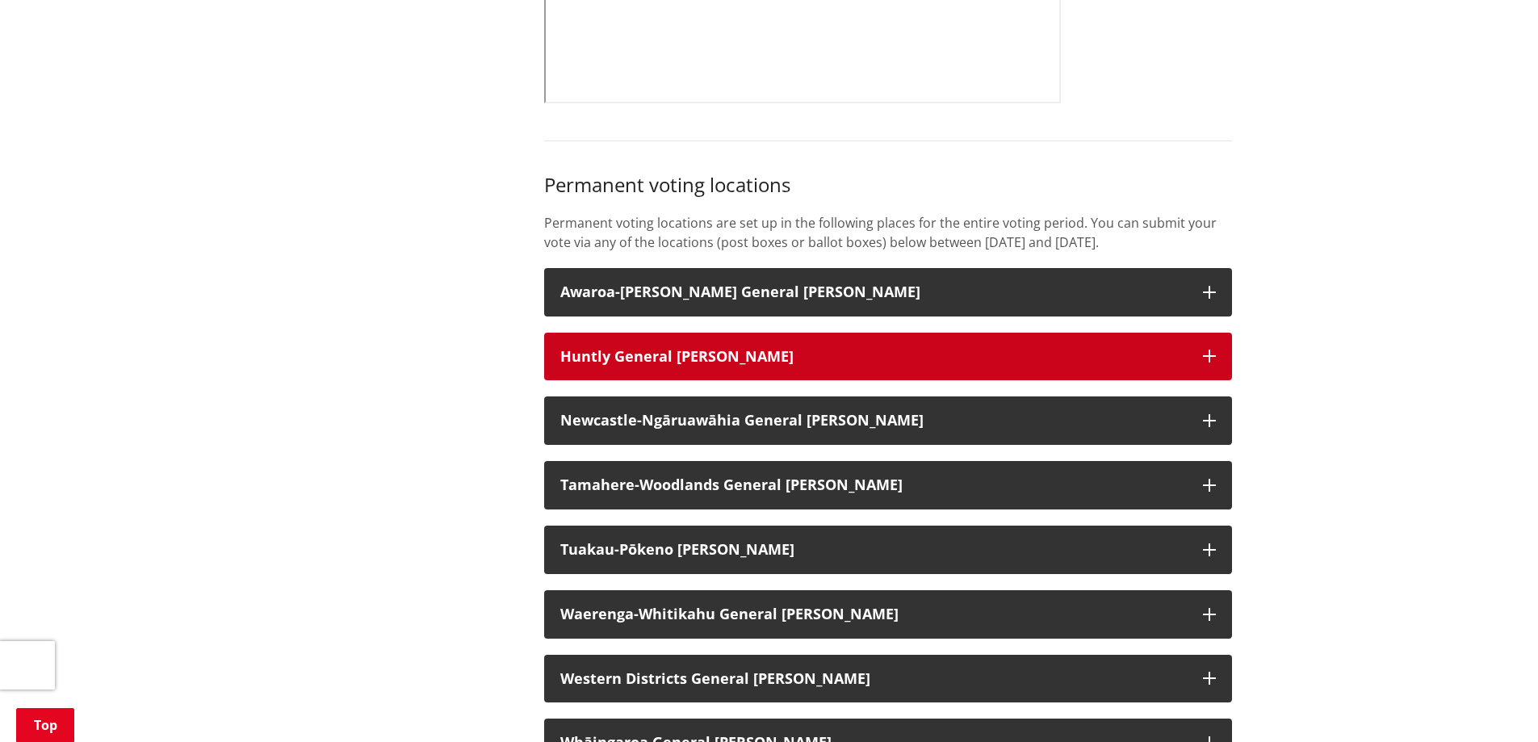
click at [1210, 363] on icon "button" at bounding box center [1209, 356] width 13 height 13
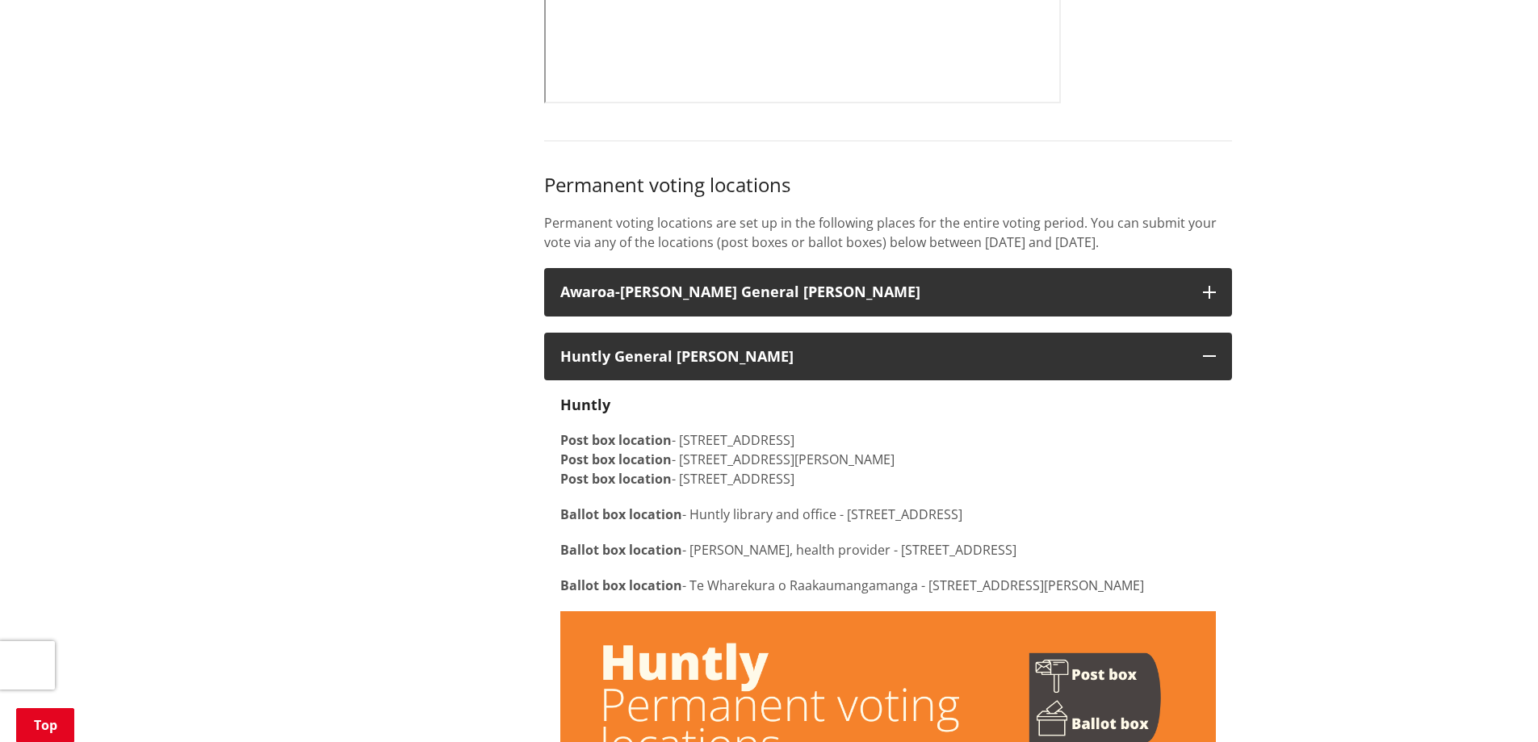
click at [712, 524] on p "Ballot box location - [GEOGRAPHIC_DATA] and office - [STREET_ADDRESS]" at bounding box center [888, 514] width 656 height 19
click at [716, 560] on p "Ballot box location - [GEOGRAPHIC_DATA], health provider - [STREET_ADDRESS]" at bounding box center [888, 549] width 656 height 19
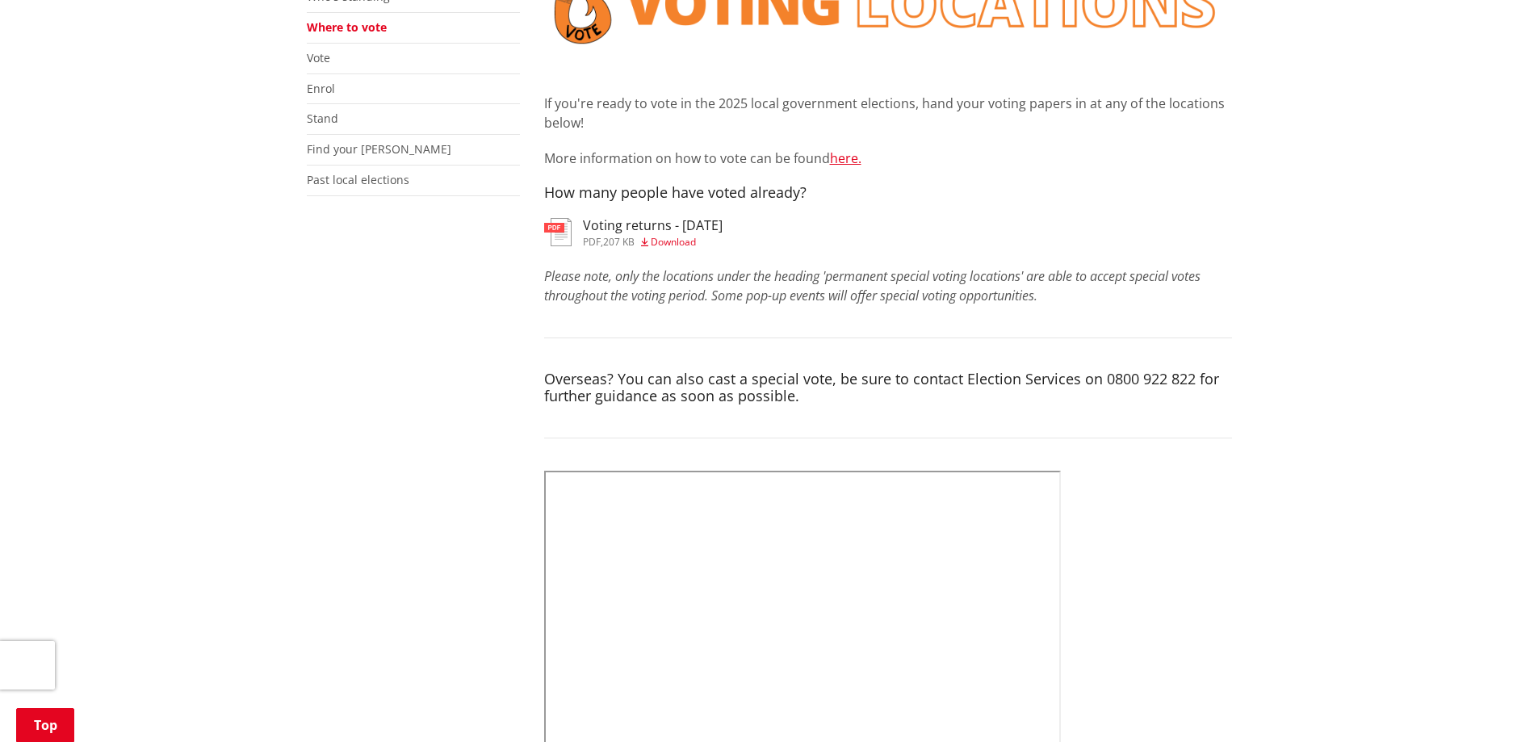
scroll to position [0, 0]
